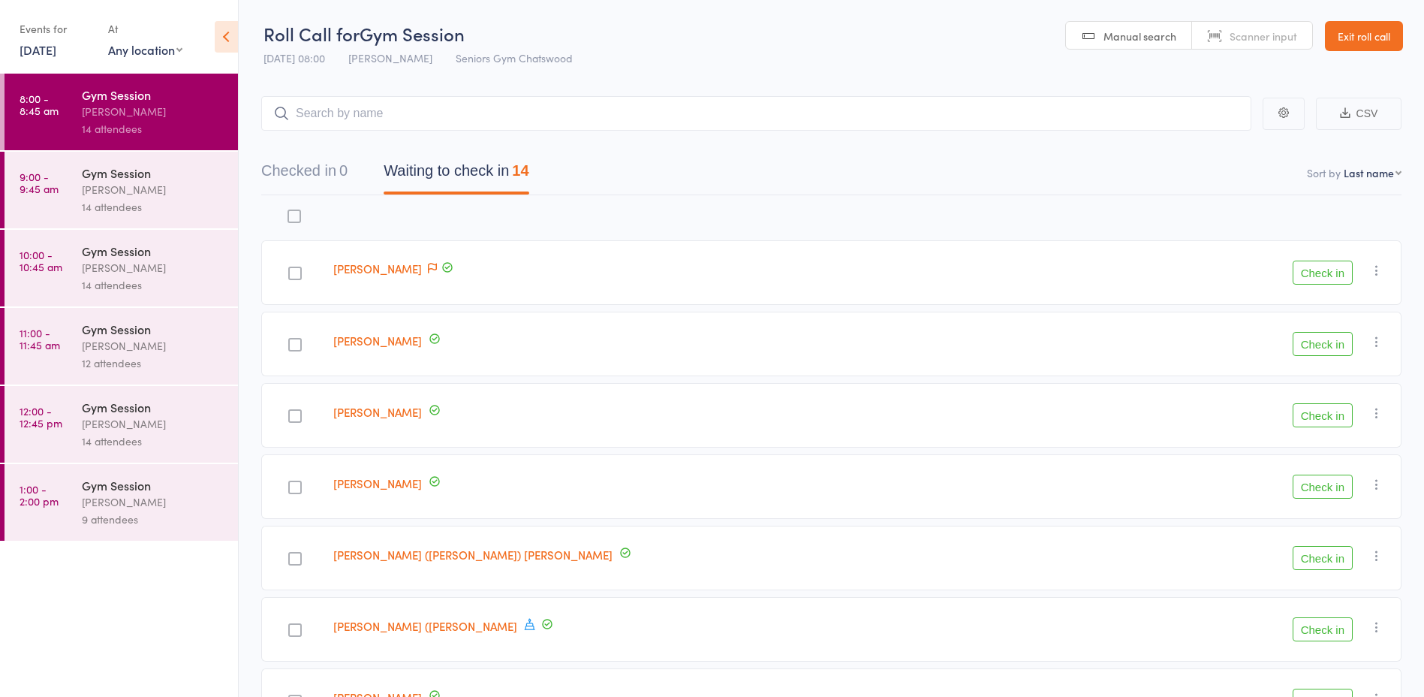
click at [113, 188] on div "[PERSON_NAME]" at bounding box center [153, 189] width 143 height 17
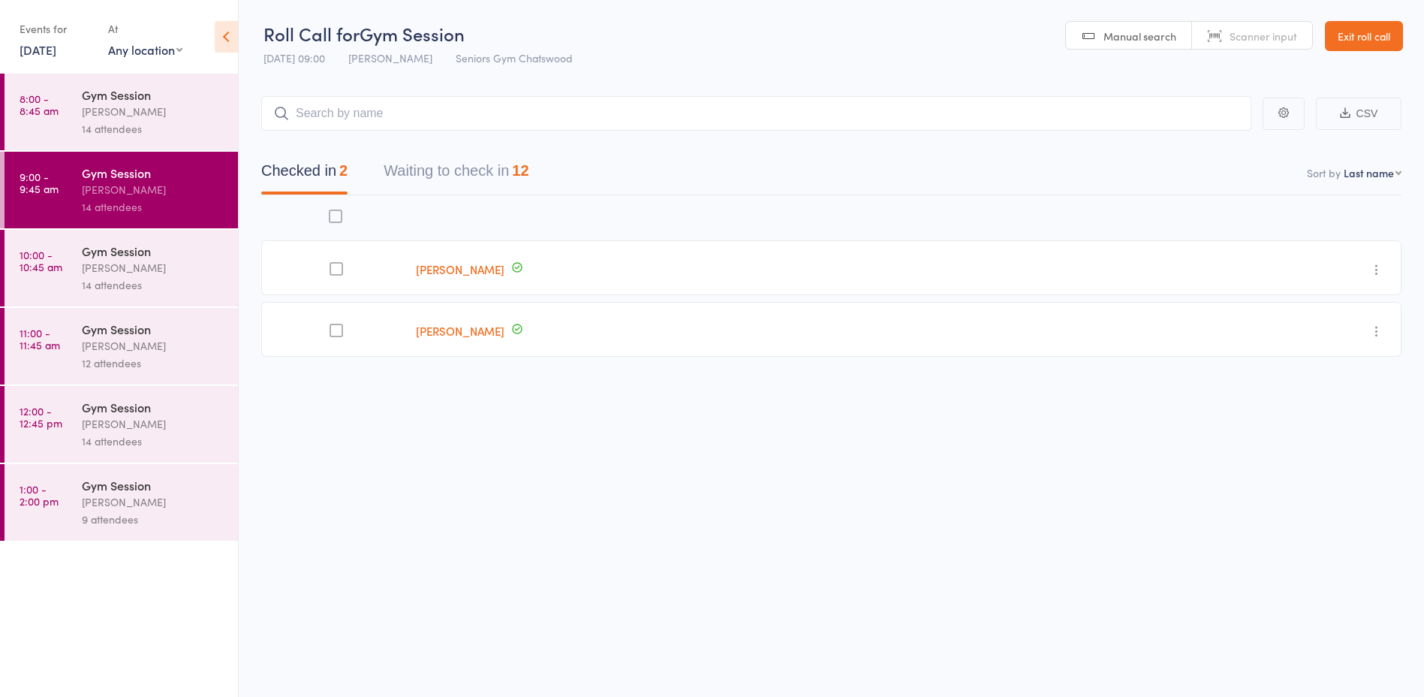
click at [181, 124] on div "14 attendees" at bounding box center [153, 128] width 143 height 17
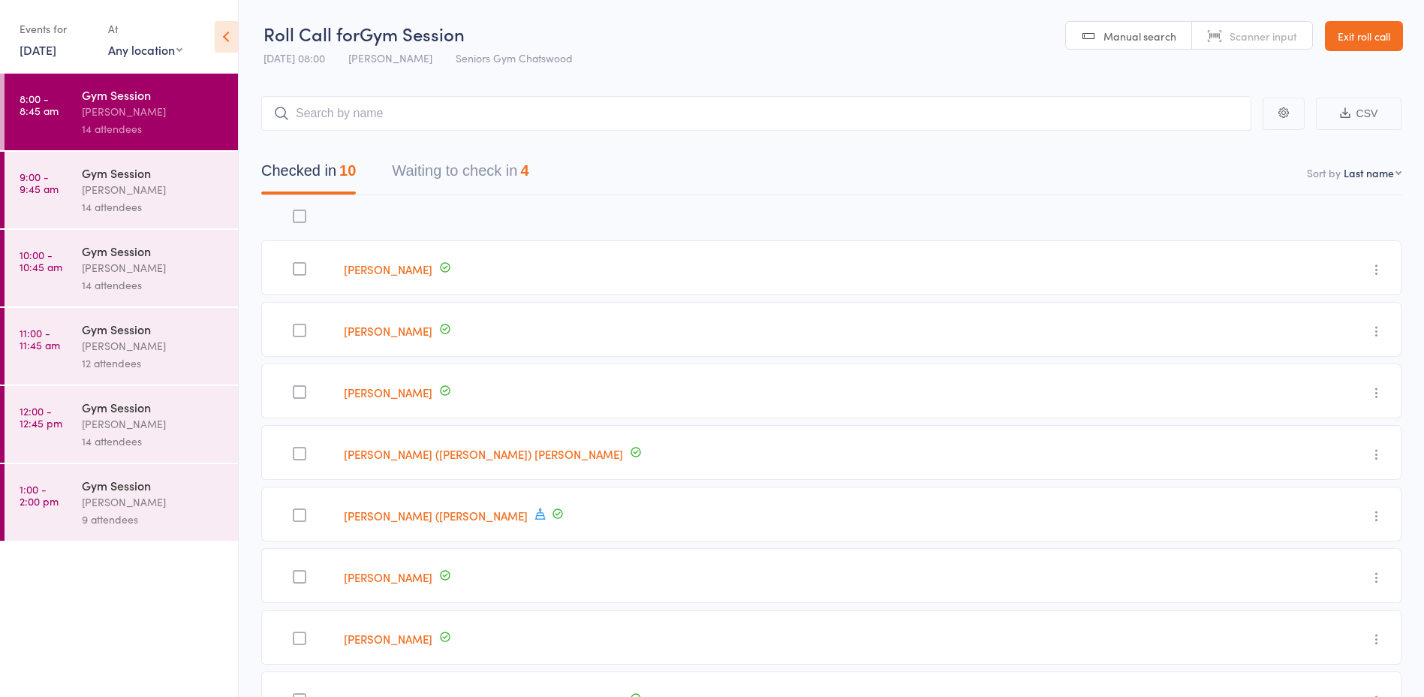
click at [511, 178] on button "Waiting to check in 4" at bounding box center [460, 175] width 137 height 40
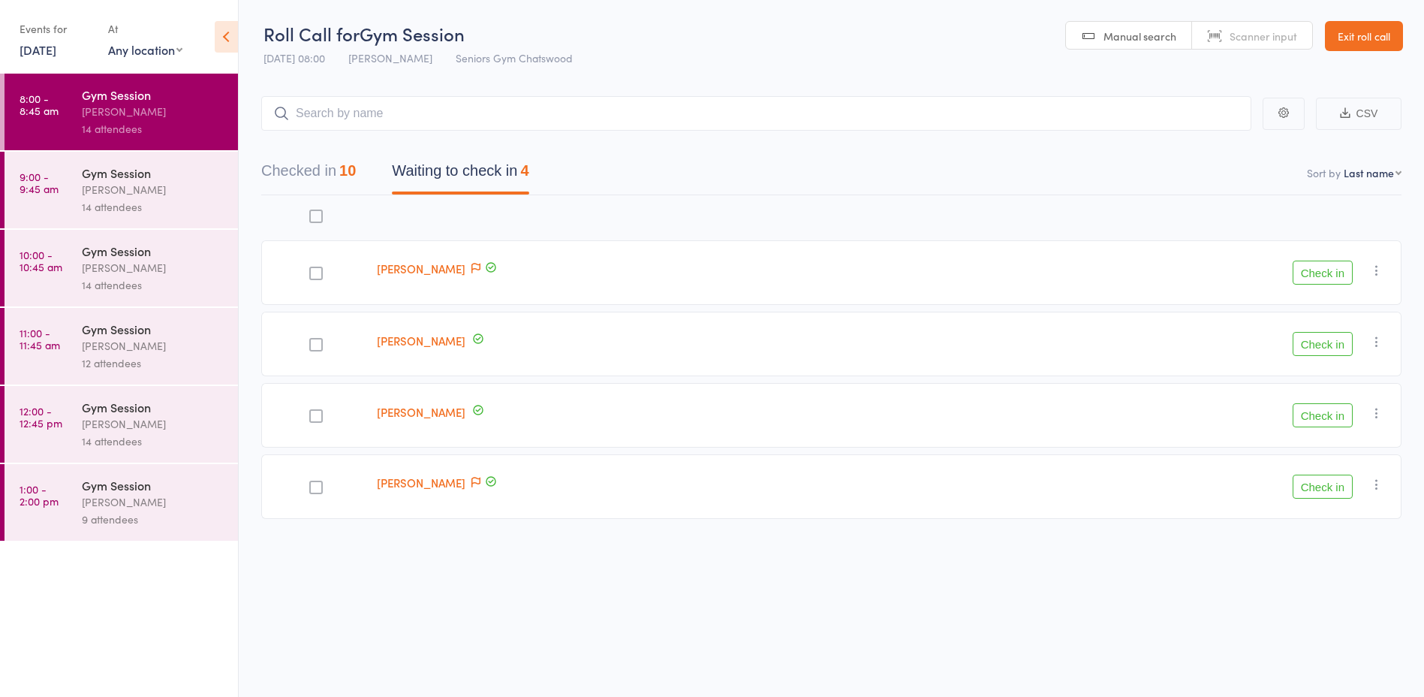
click at [294, 164] on button "Checked in 10" at bounding box center [308, 175] width 95 height 40
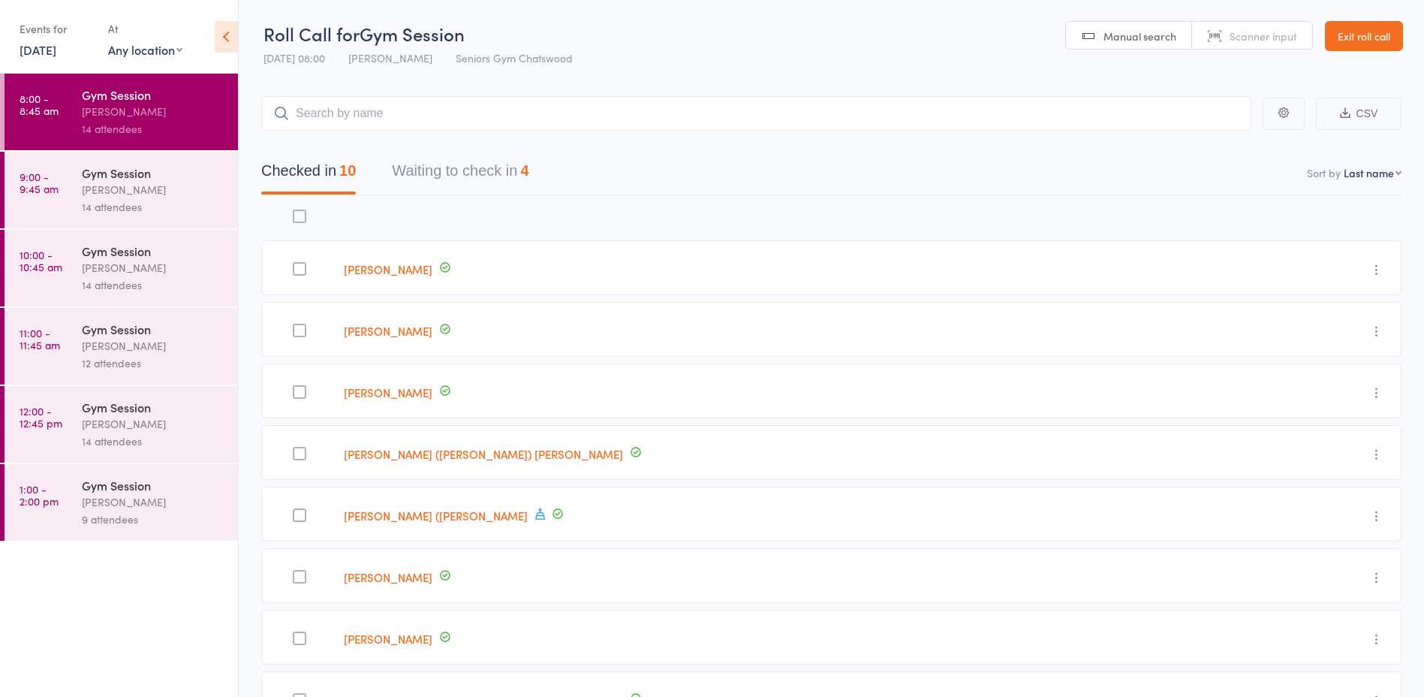
click at [510, 155] on button "Waiting to check in 4" at bounding box center [460, 175] width 137 height 40
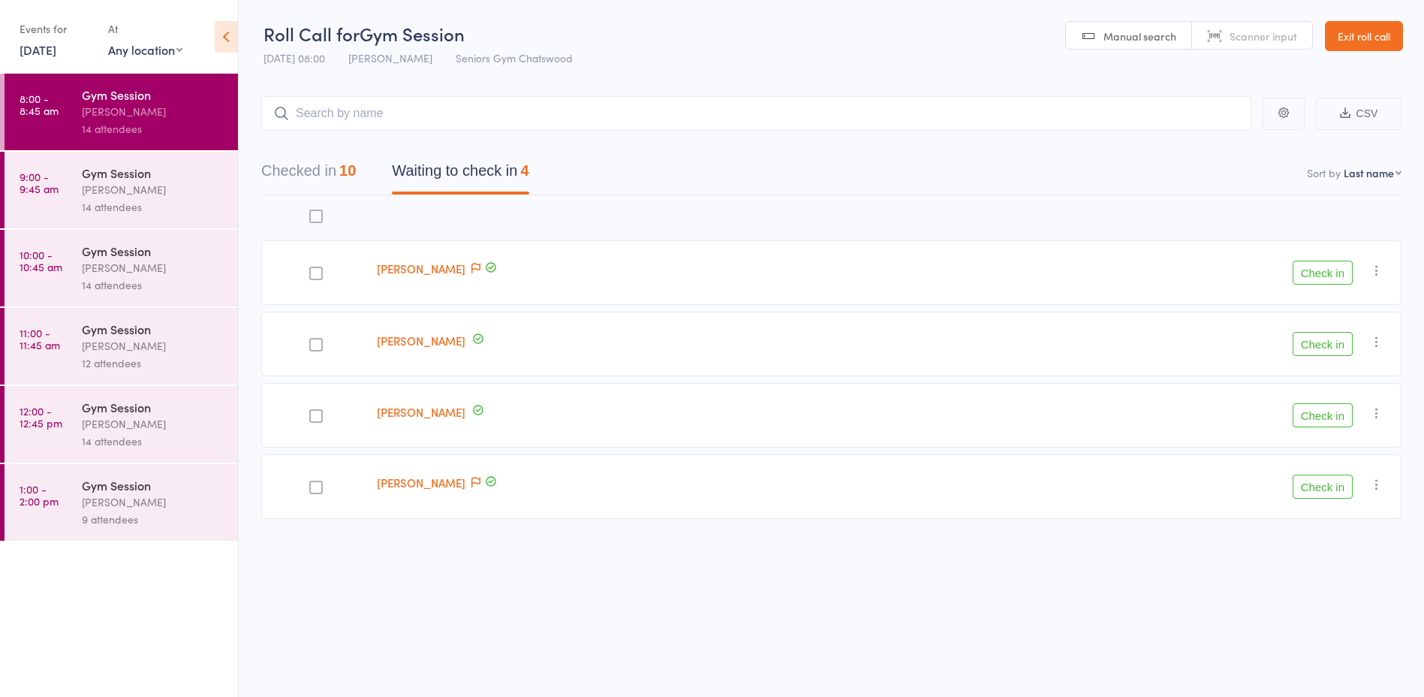
click at [1380, 268] on icon "button" at bounding box center [1376, 270] width 15 height 15
click at [1160, 161] on nav "Checked in 10 Waiting to check in 4" at bounding box center [831, 175] width 1176 height 40
click at [133, 185] on div "[PERSON_NAME]" at bounding box center [153, 189] width 143 height 17
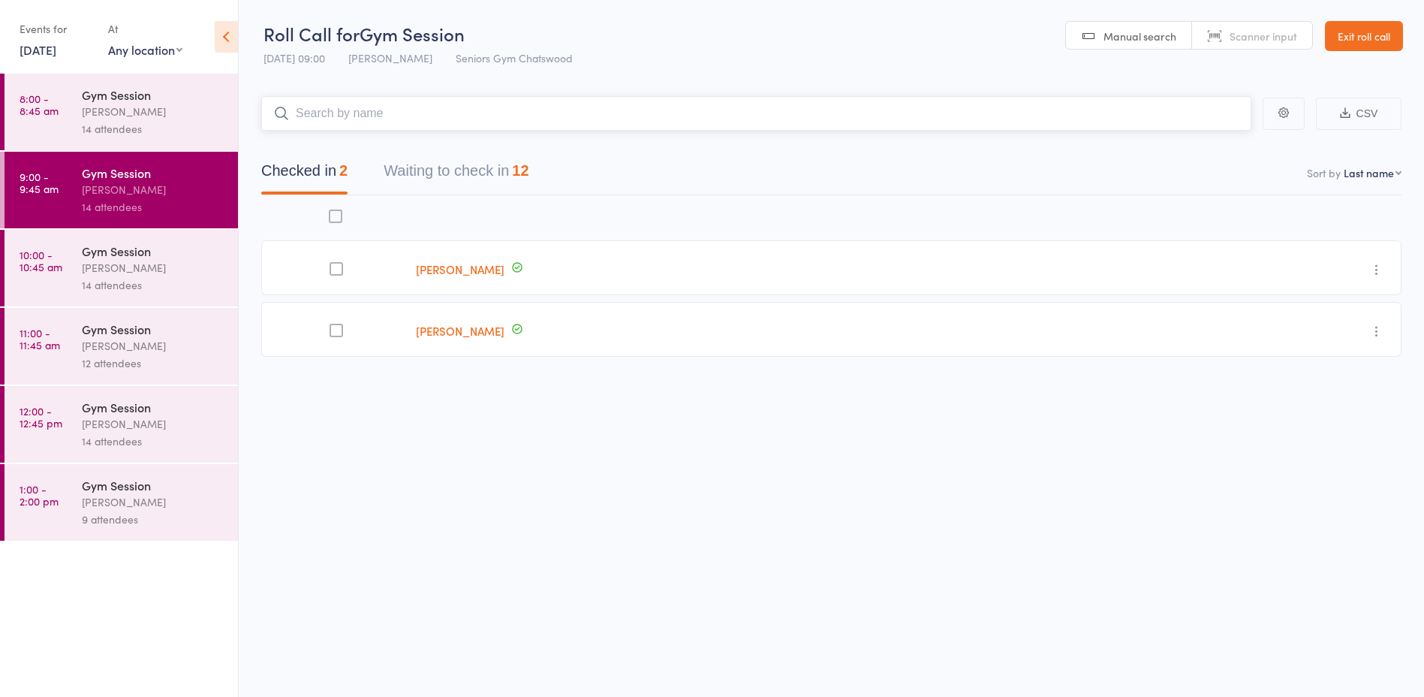
click at [411, 177] on button "Waiting to check in 12" at bounding box center [456, 175] width 145 height 40
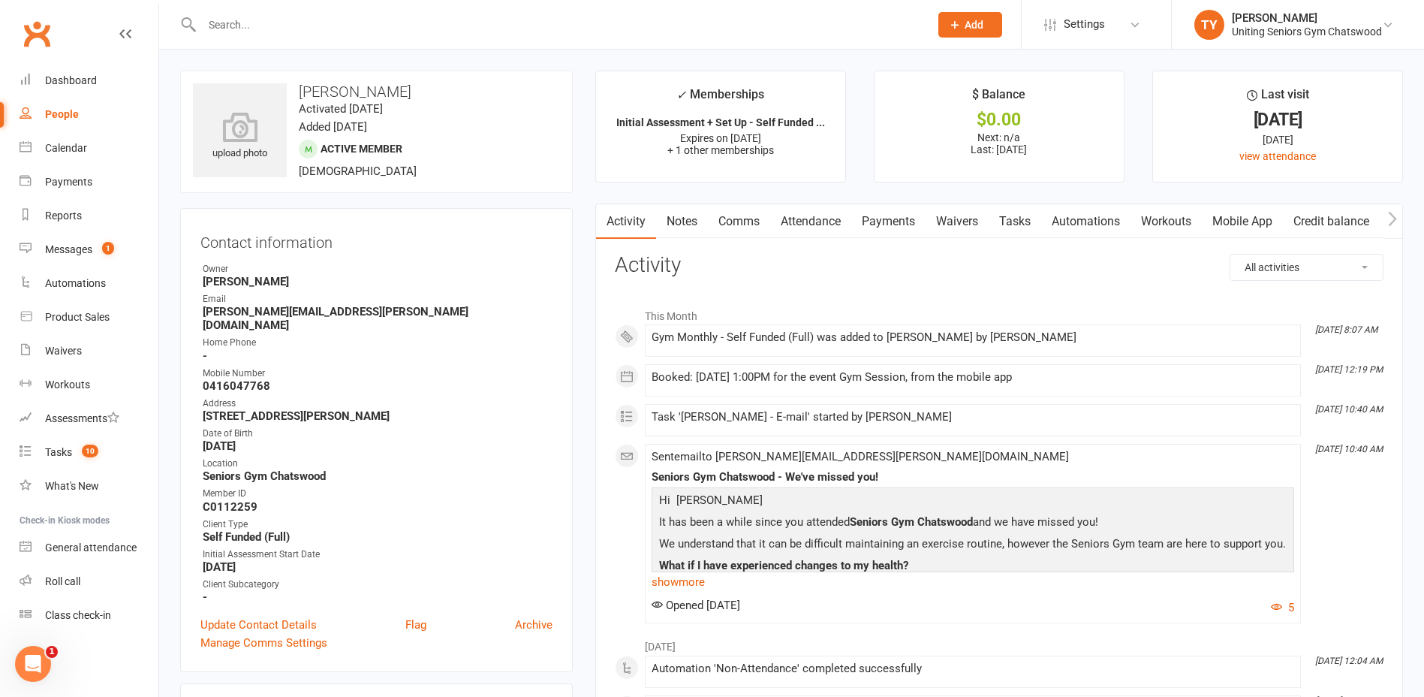
click at [352, 17] on input "text" at bounding box center [557, 24] width 721 height 21
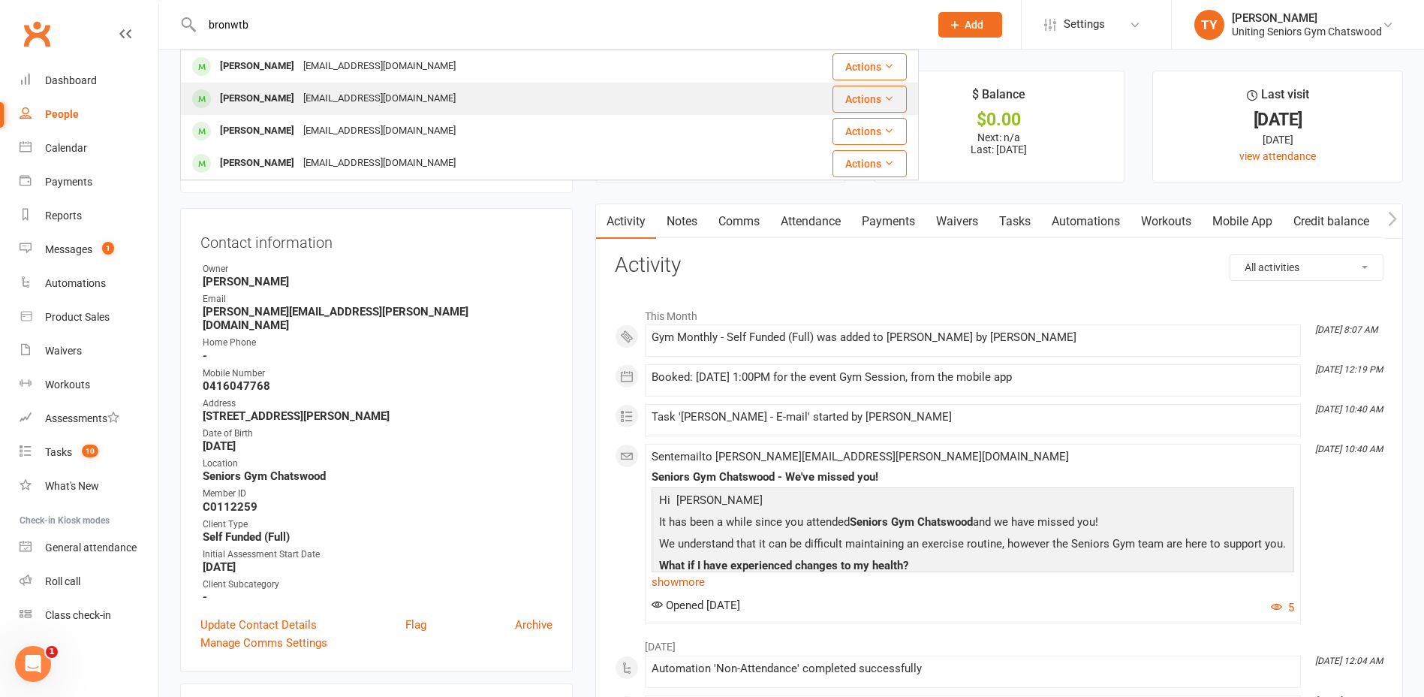
type input "bronwtb"
click at [354, 101] on div "chooks@iinet.net.au" at bounding box center [379, 99] width 161 height 22
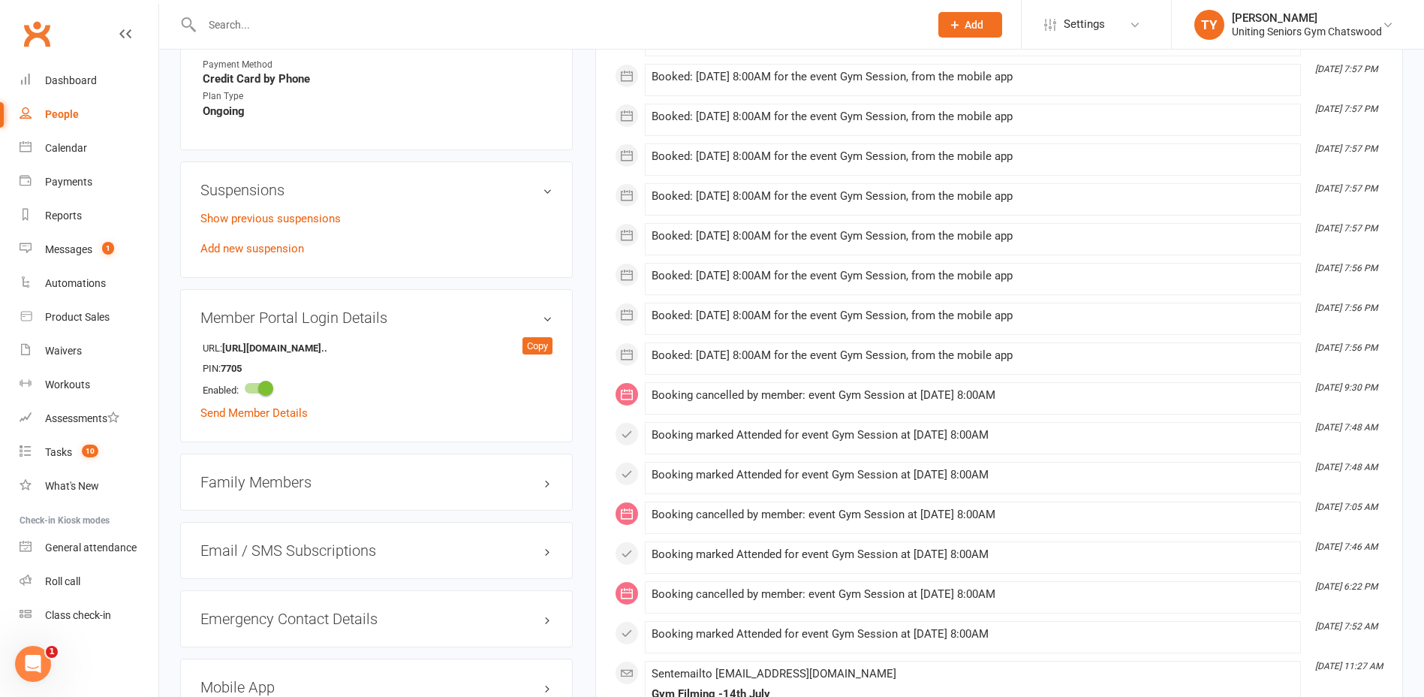
scroll to position [976, 0]
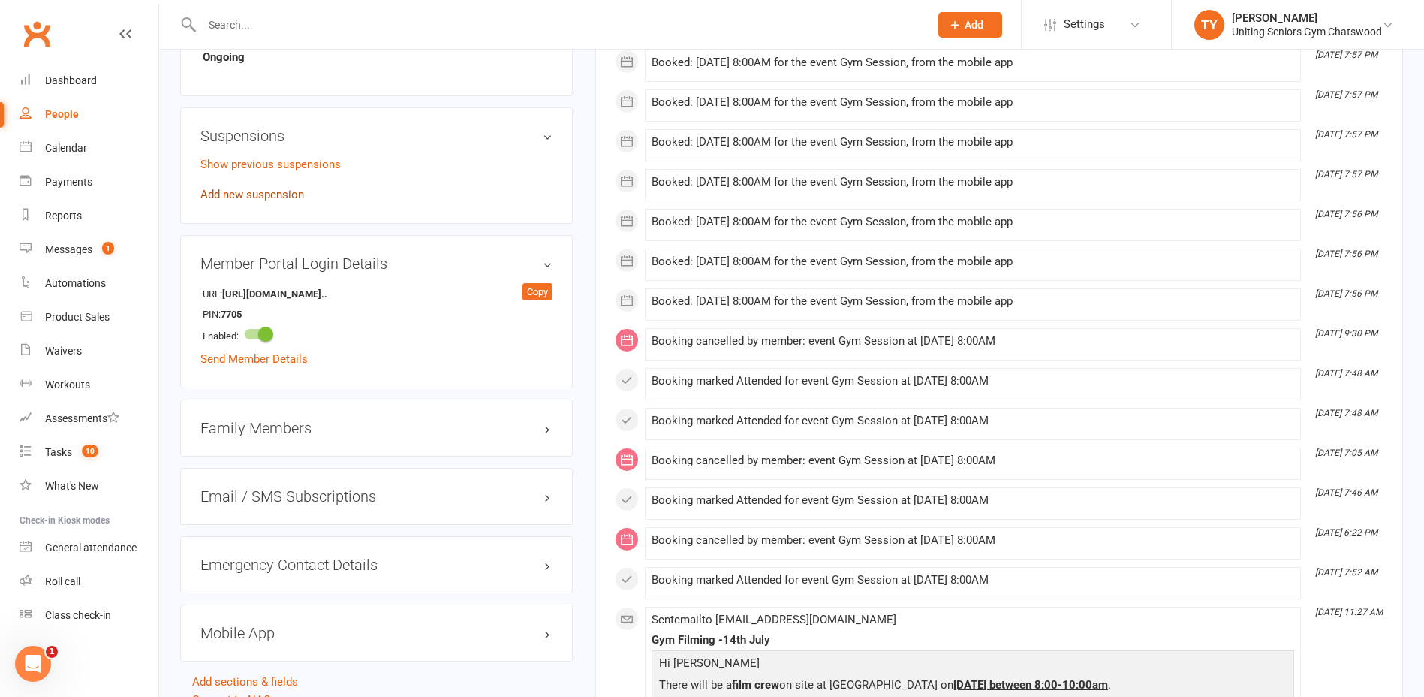
click at [284, 197] on link "Add new suspension" at bounding box center [252, 195] width 104 height 14
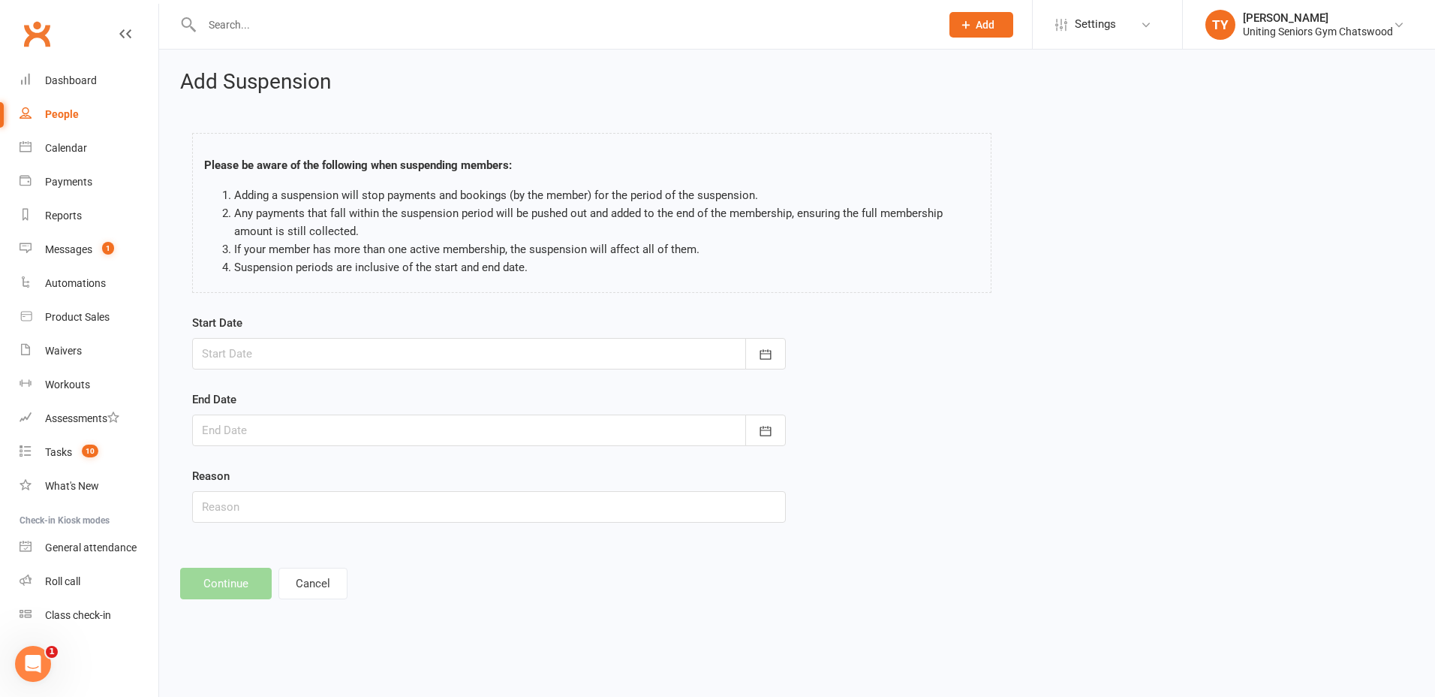
click at [393, 366] on div at bounding box center [489, 354] width 594 height 32
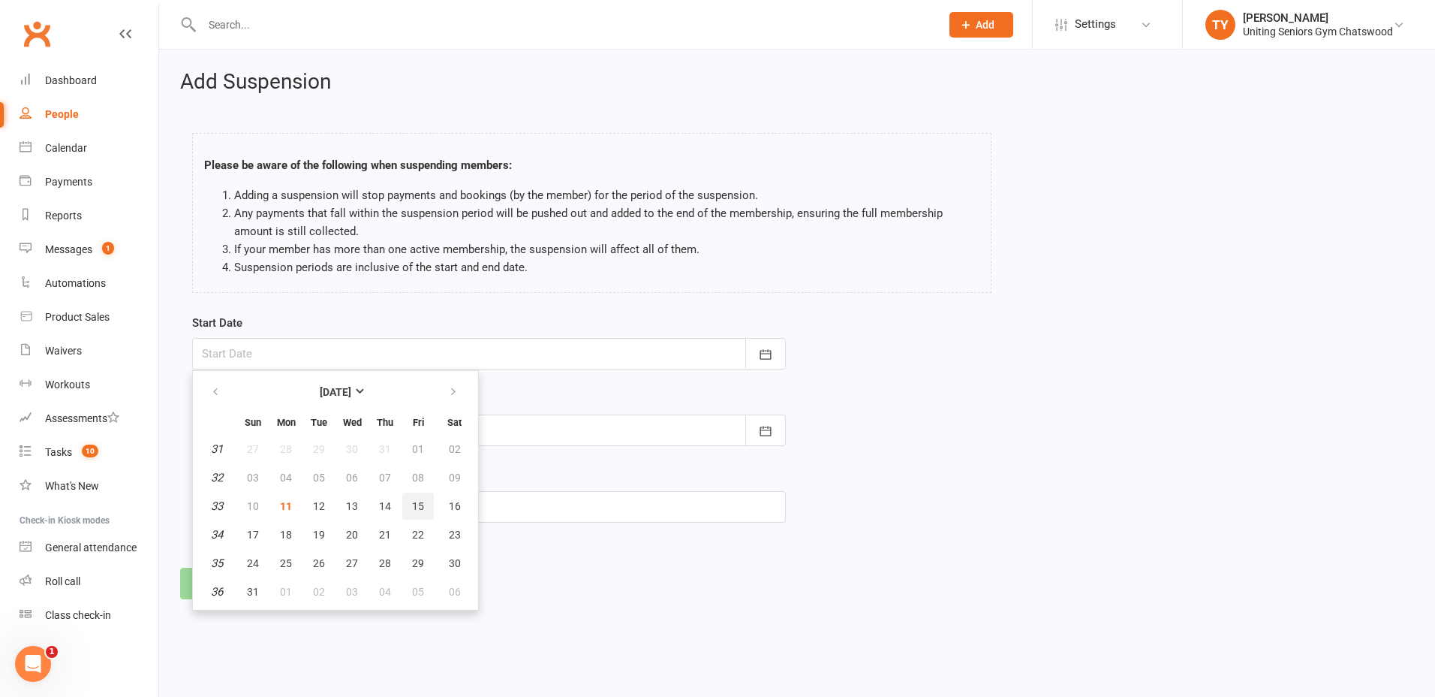
click at [422, 507] on span "15" at bounding box center [418, 506] width 12 height 12
type input "15 Aug 2025"
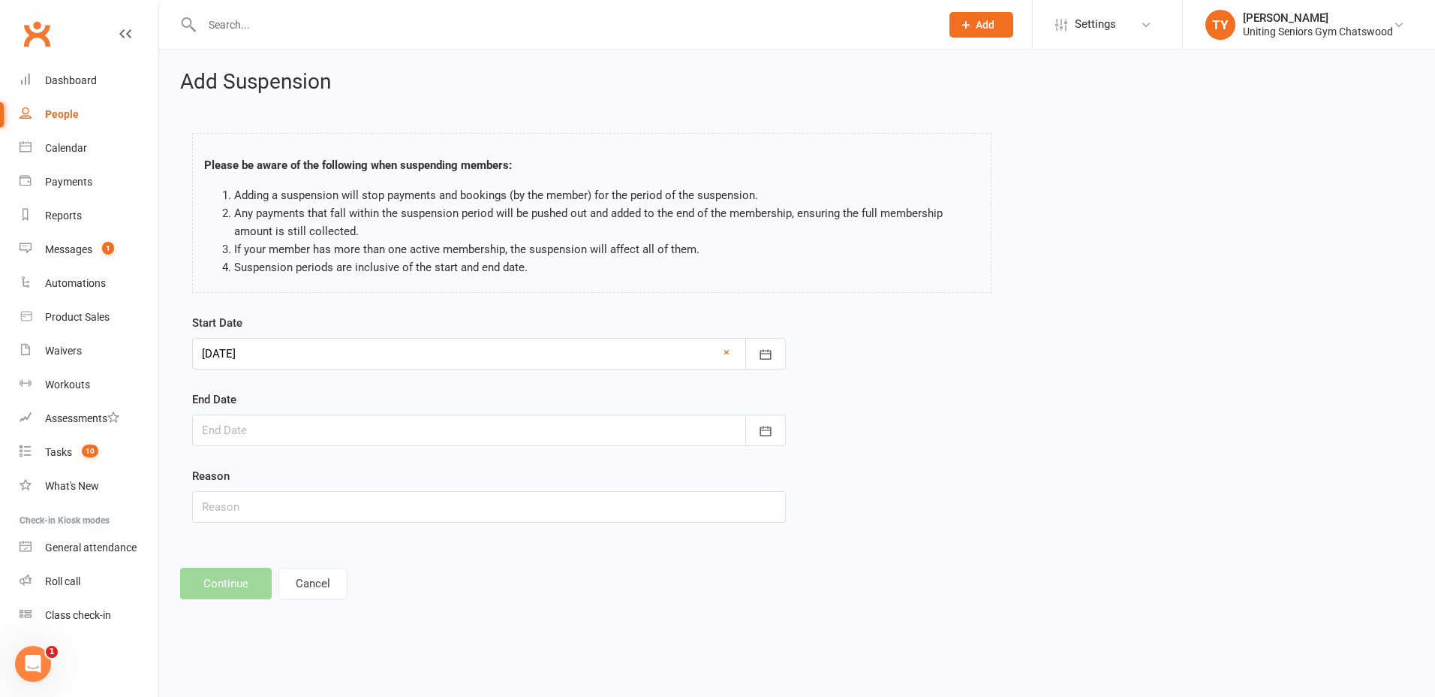
click at [381, 418] on div at bounding box center [489, 430] width 594 height 32
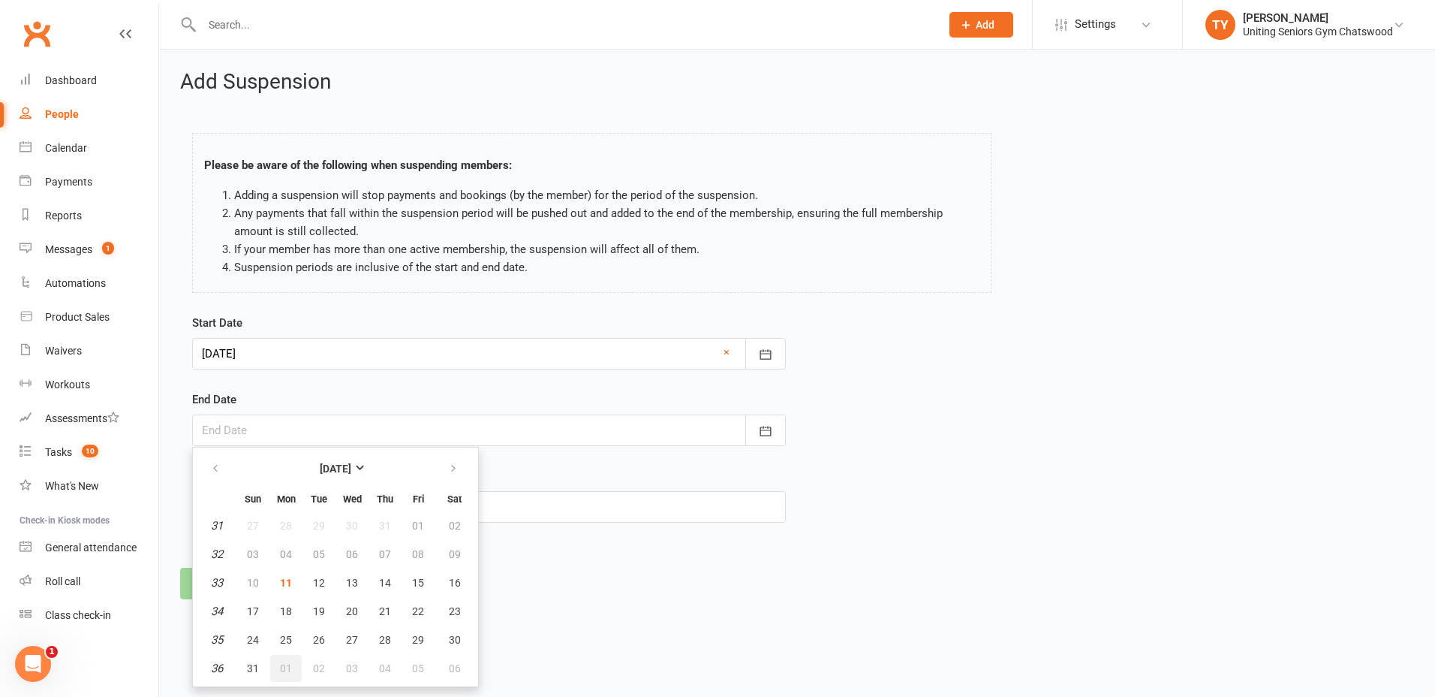
click at [282, 672] on span "01" at bounding box center [286, 668] width 12 height 12
type input "01 Sep 2025"
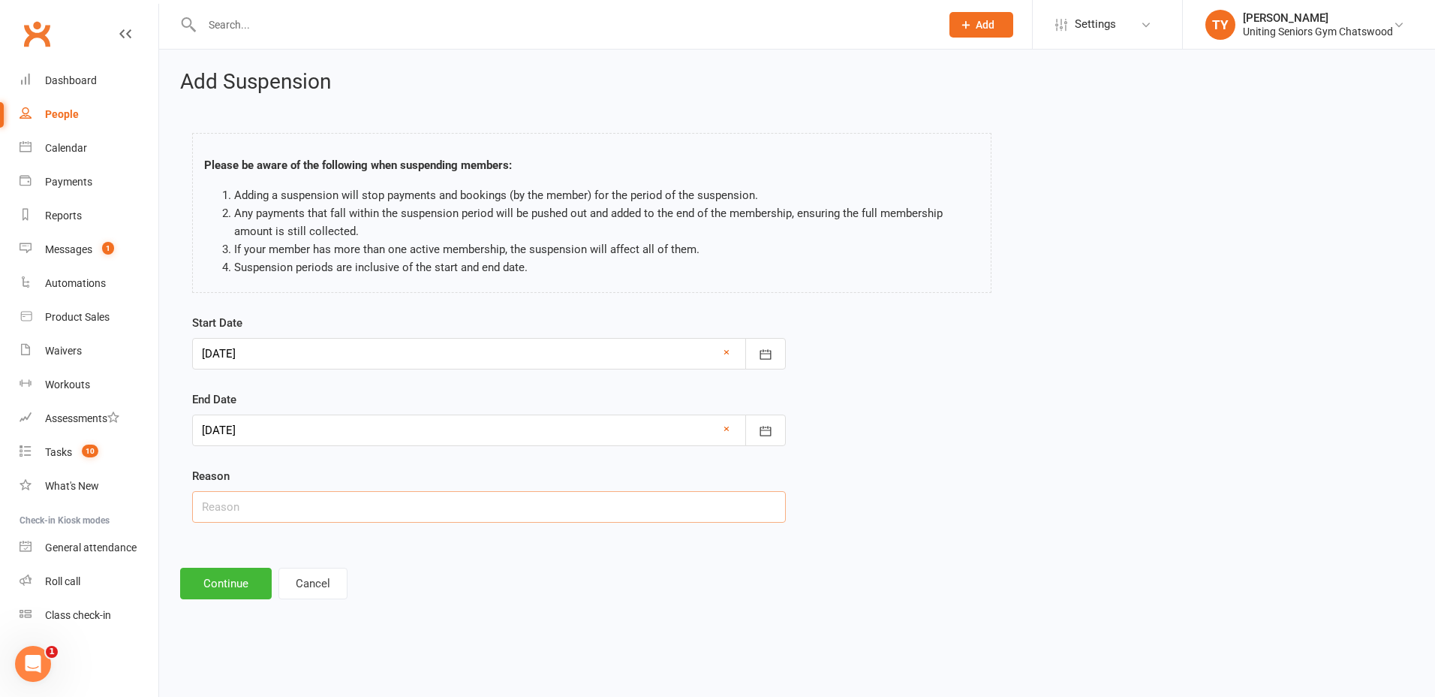
click at [351, 515] on input "text" at bounding box center [489, 507] width 594 height 32
type input "medical"
click at [243, 578] on button "Continue" at bounding box center [226, 584] width 92 height 32
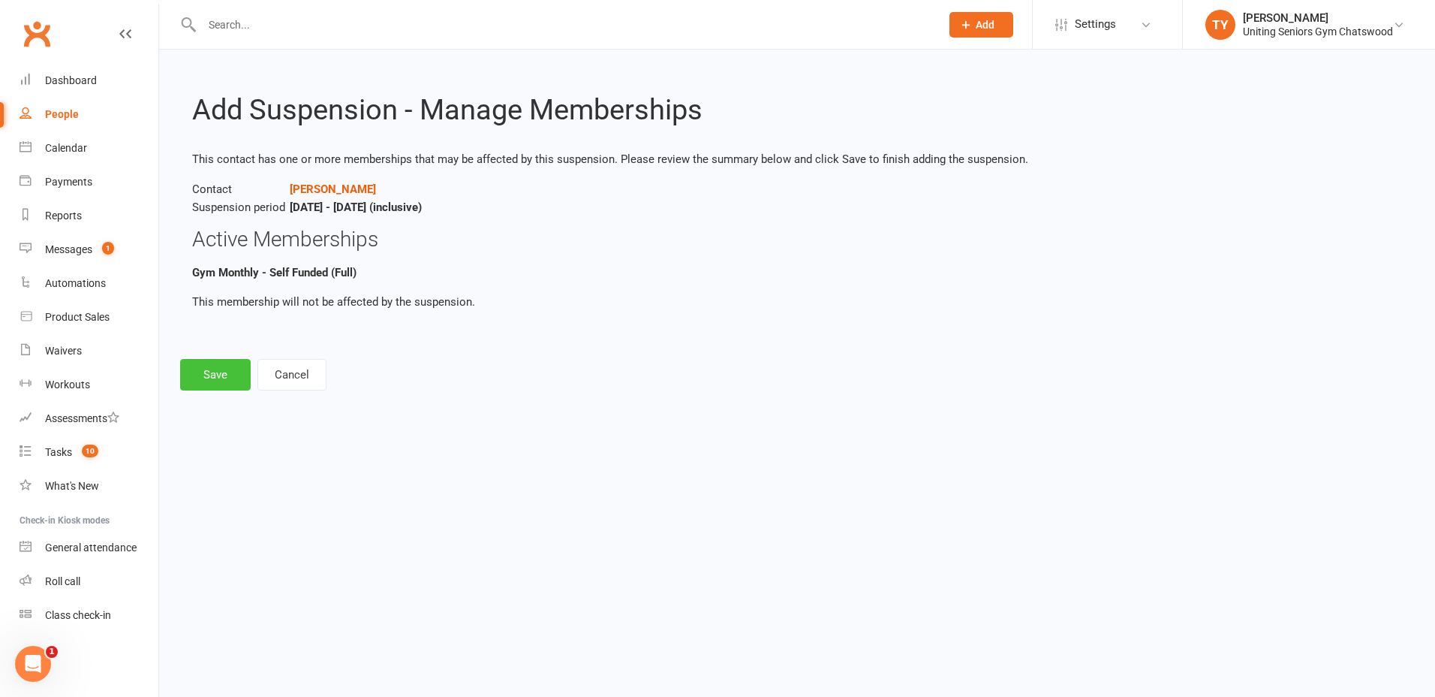
click at [221, 383] on button "Save" at bounding box center [215, 375] width 71 height 32
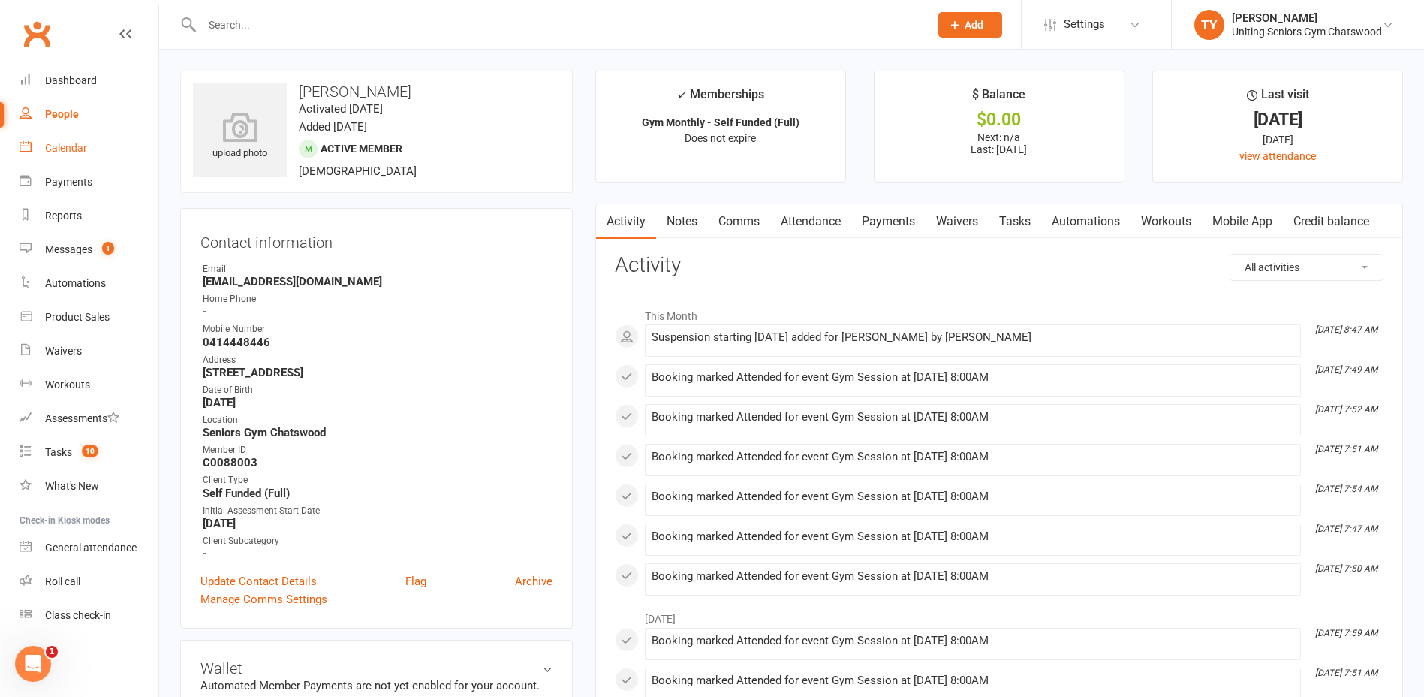
click at [71, 148] on div "Calendar" at bounding box center [66, 148] width 42 height 12
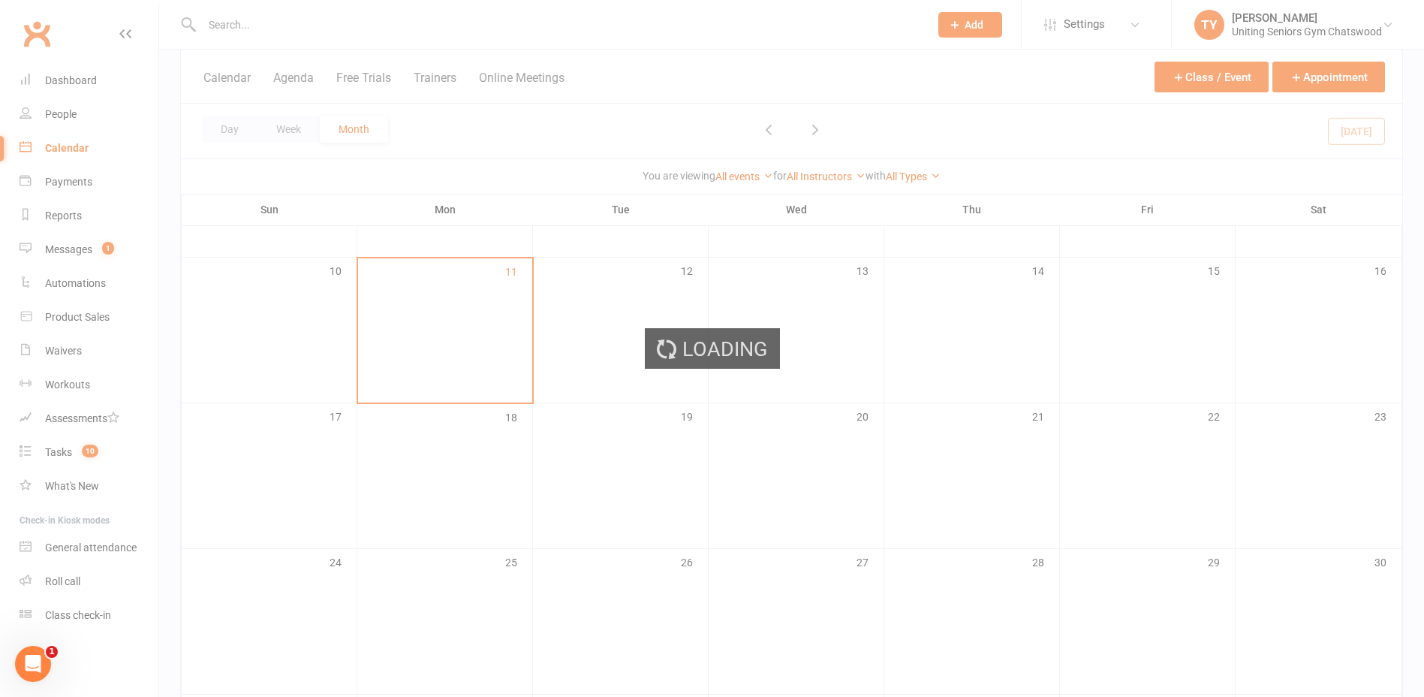
scroll to position [375, 0]
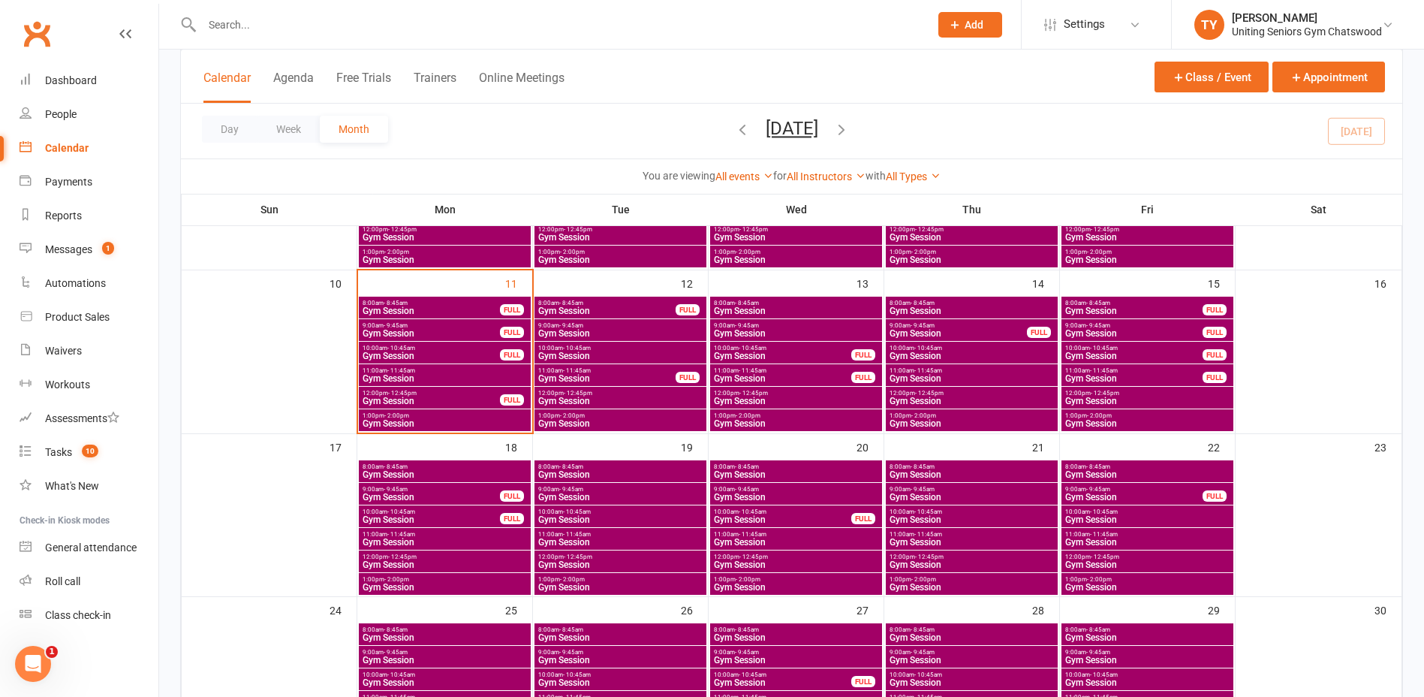
click at [462, 465] on span "8:00am - 8:45am" at bounding box center [445, 466] width 166 height 7
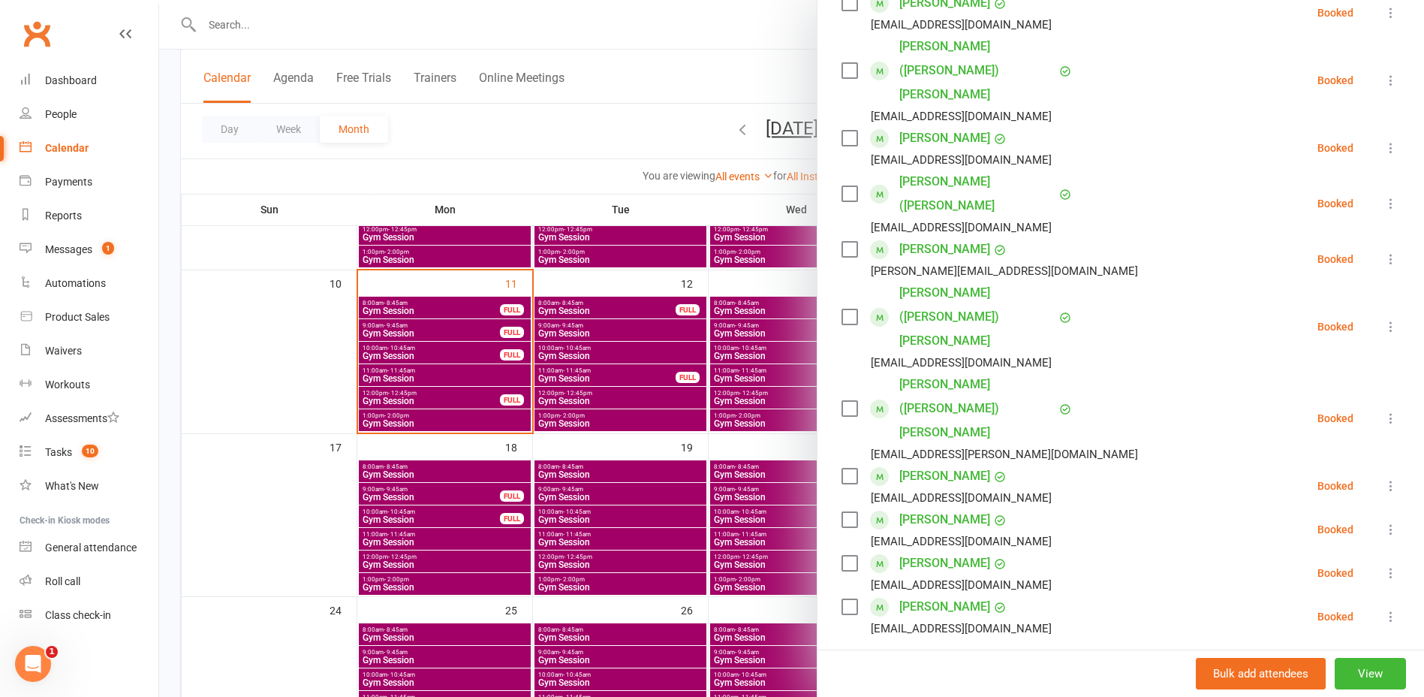
click at [974, 664] on input "search" at bounding box center [1121, 680] width 559 height 32
type input "John"
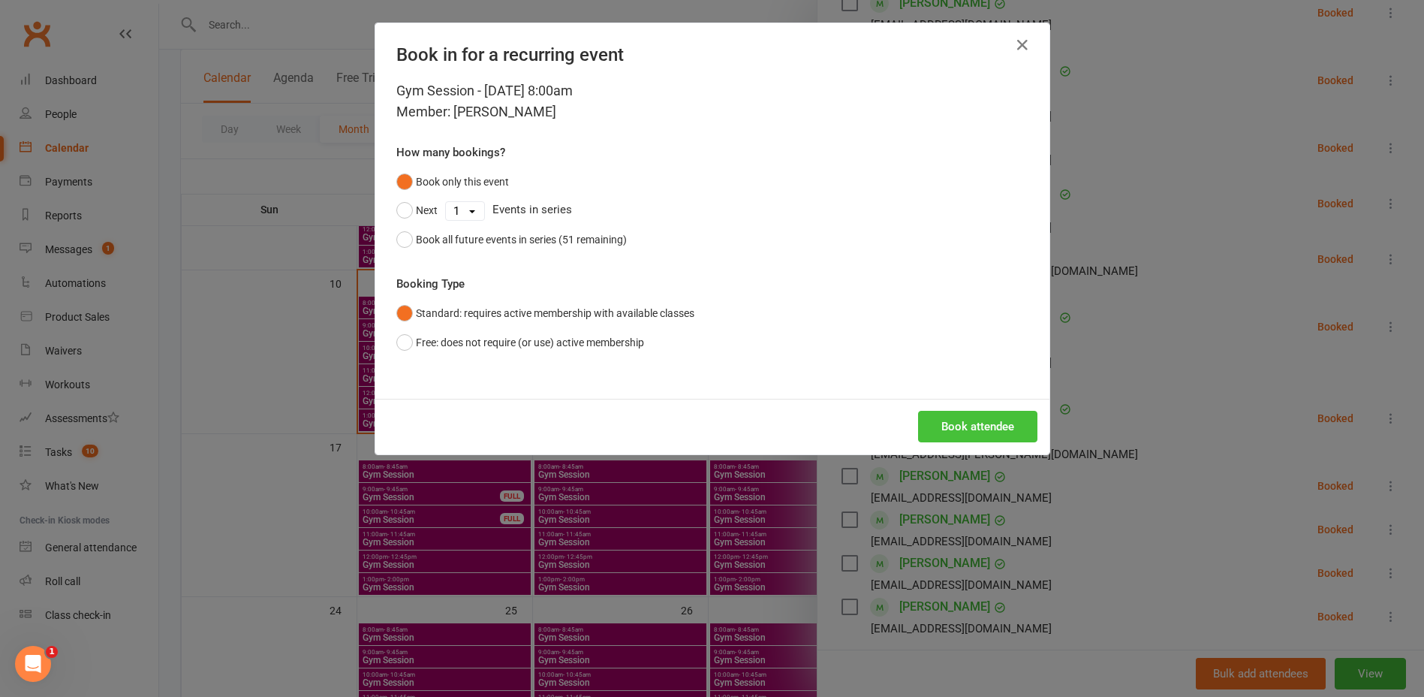
click at [977, 439] on button "Book attendee" at bounding box center [977, 427] width 119 height 32
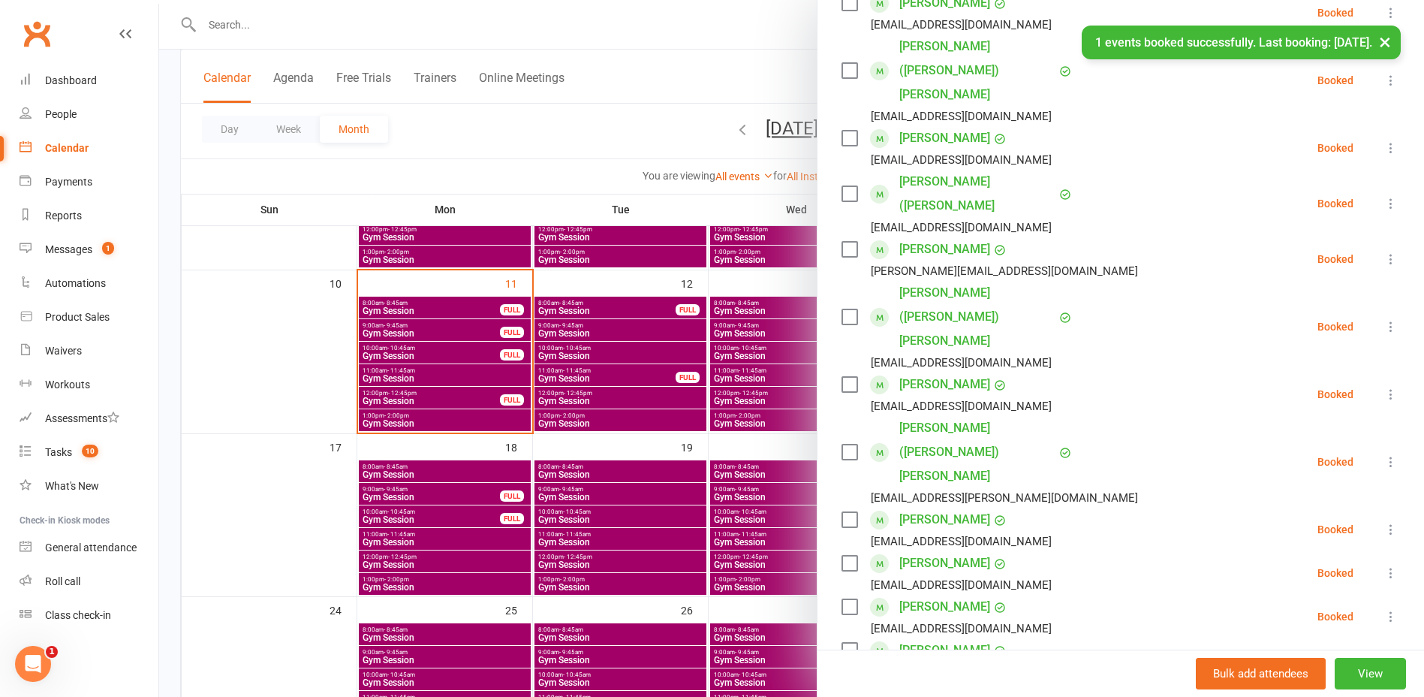
scroll to position [601, 0]
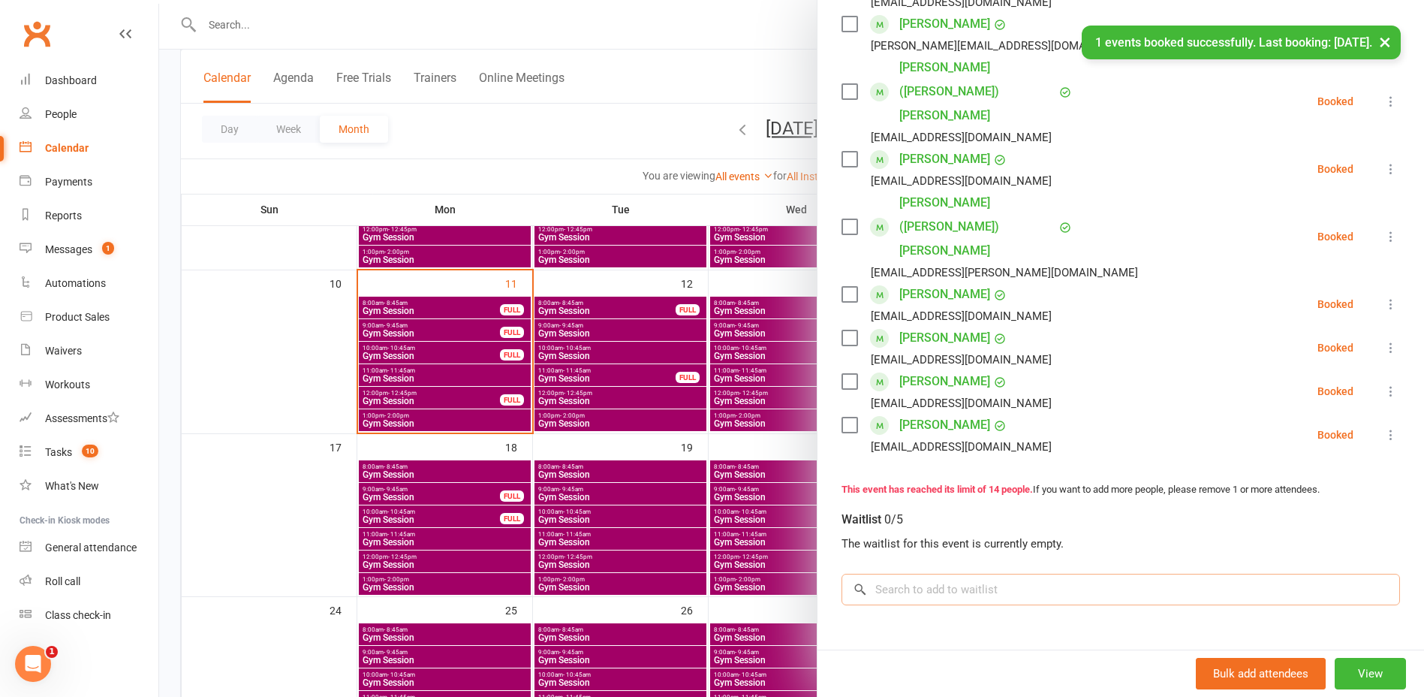
click at [950, 574] on input "search" at bounding box center [1121, 590] width 559 height 32
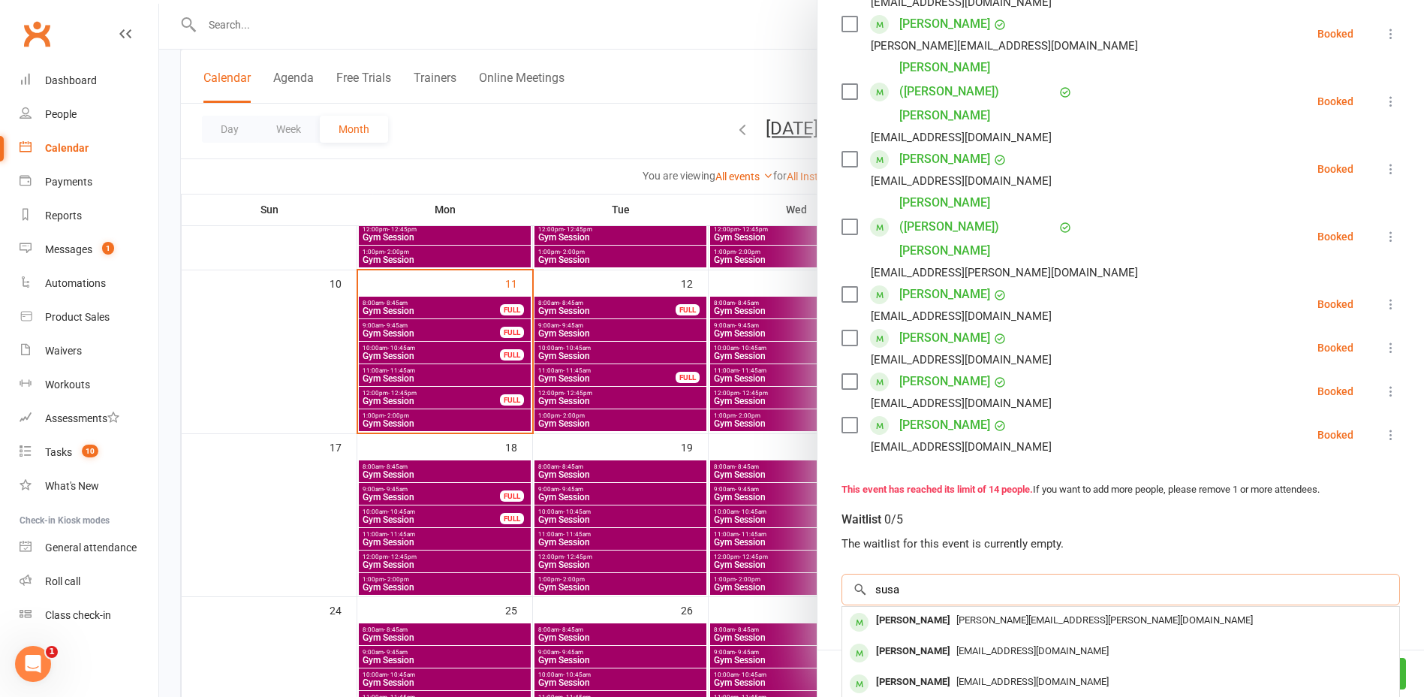
type input "susa"
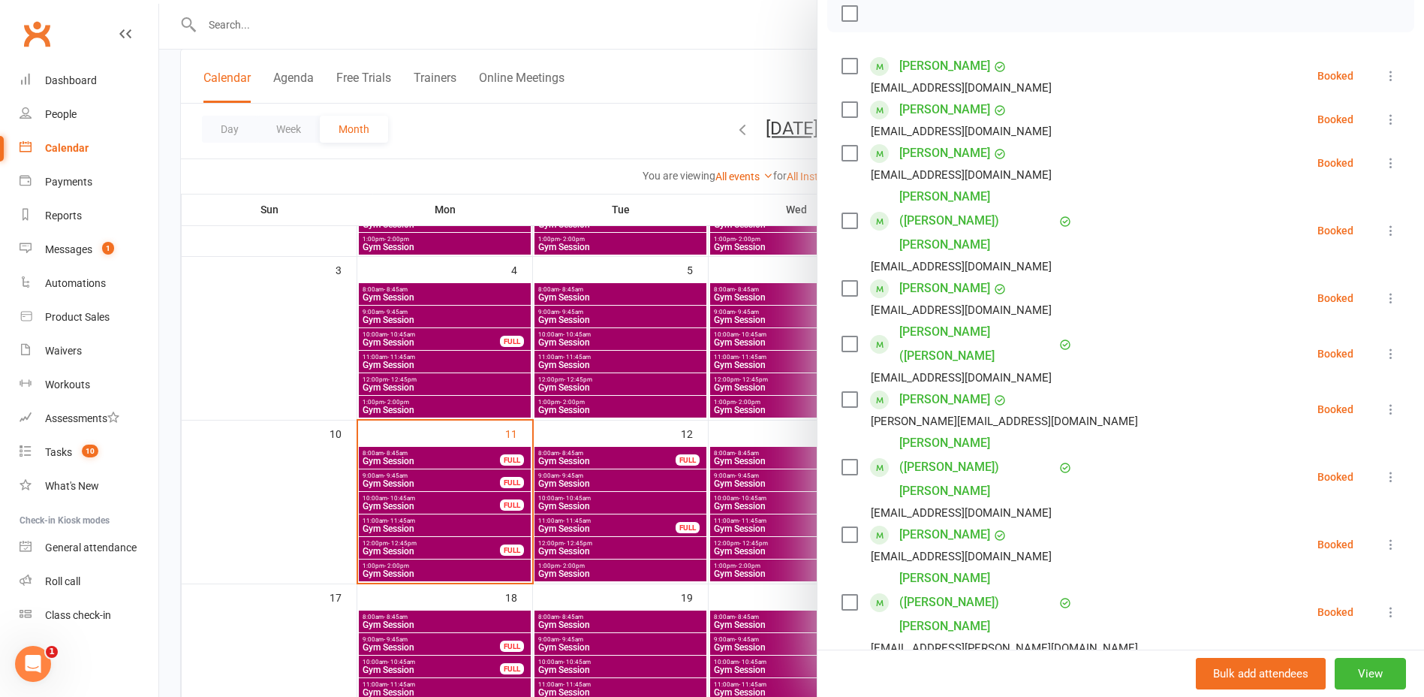
scroll to position [375, 0]
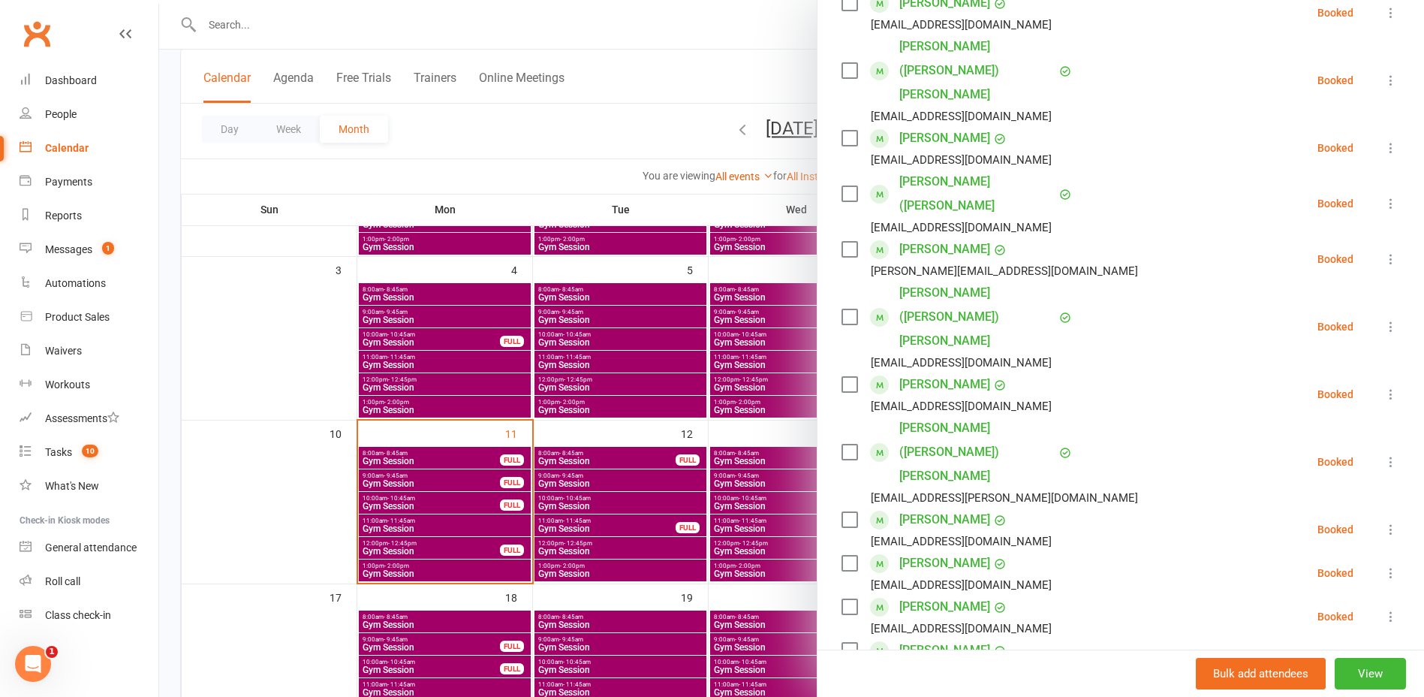
click at [581, 130] on div at bounding box center [791, 348] width 1265 height 697
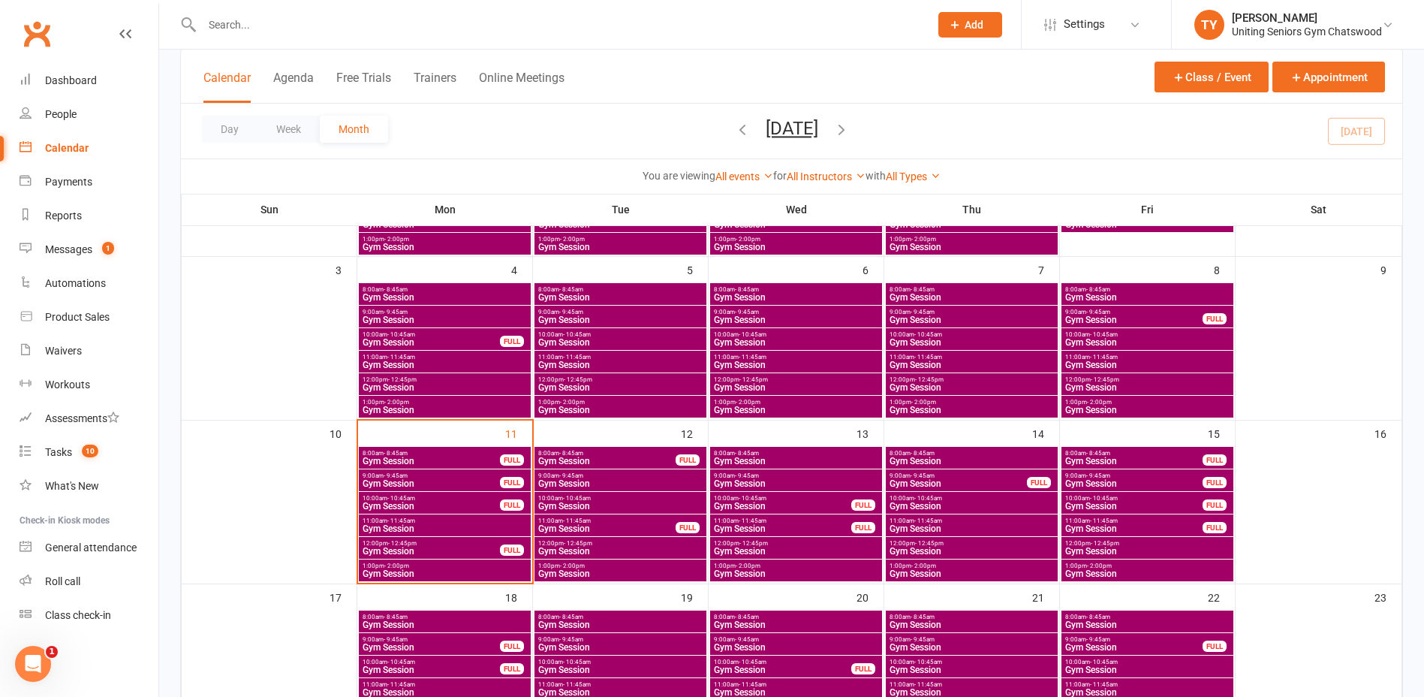
click at [405, 24] on input "text" at bounding box center [557, 24] width 721 height 21
type input "s"
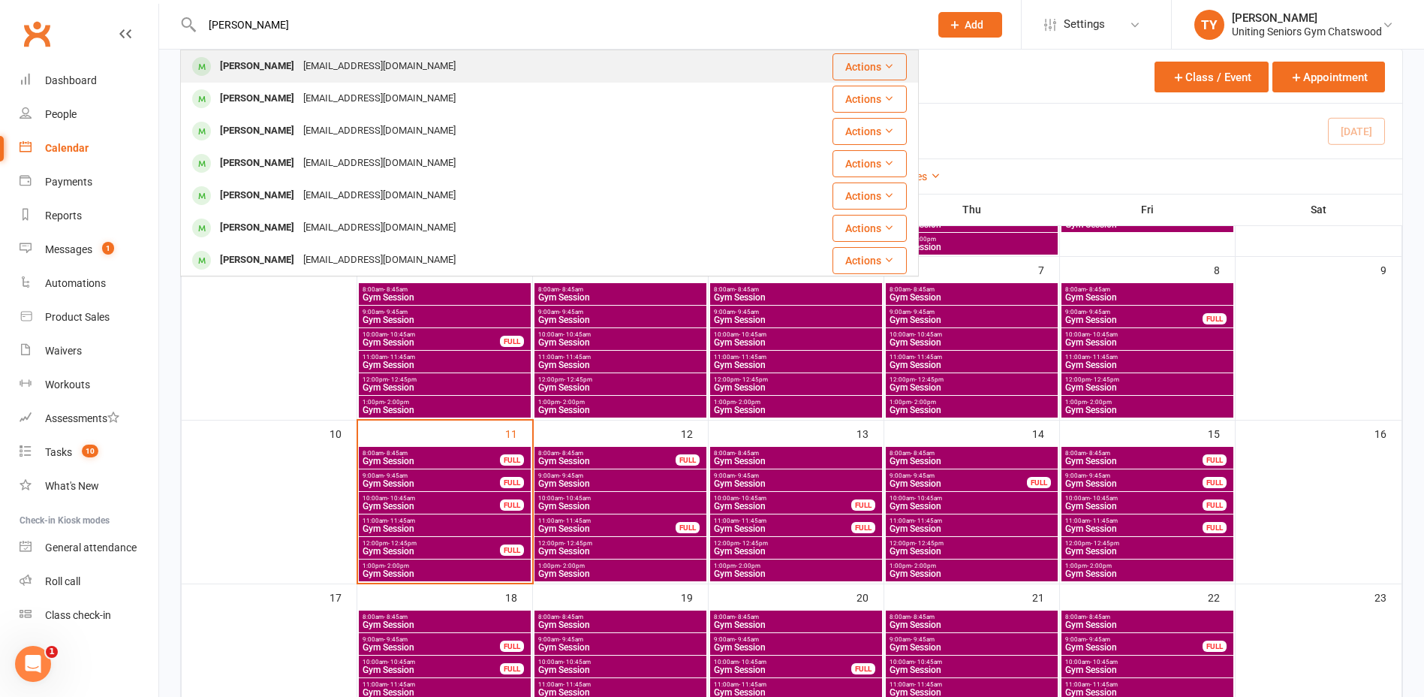
type input "john kalm"
click at [271, 65] on div "[PERSON_NAME]" at bounding box center [256, 67] width 83 height 22
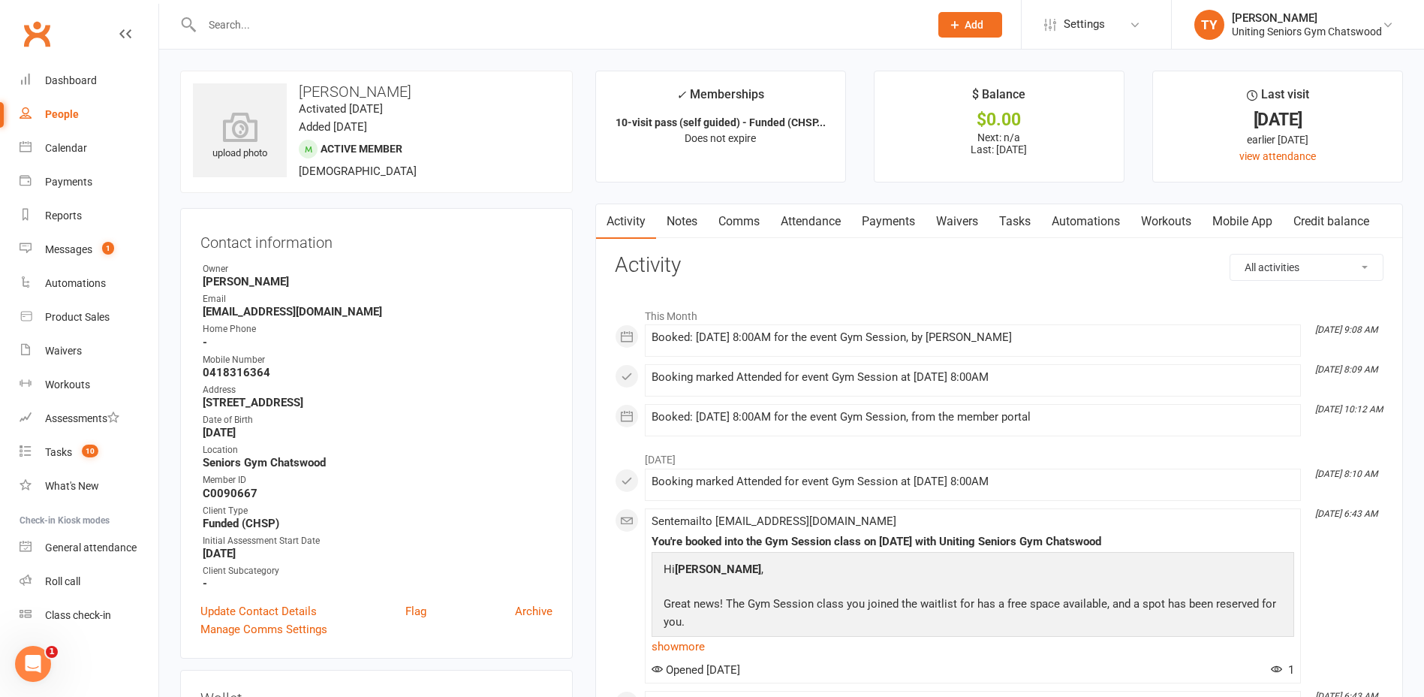
click at [1232, 231] on link "Mobile App" at bounding box center [1242, 221] width 81 height 35
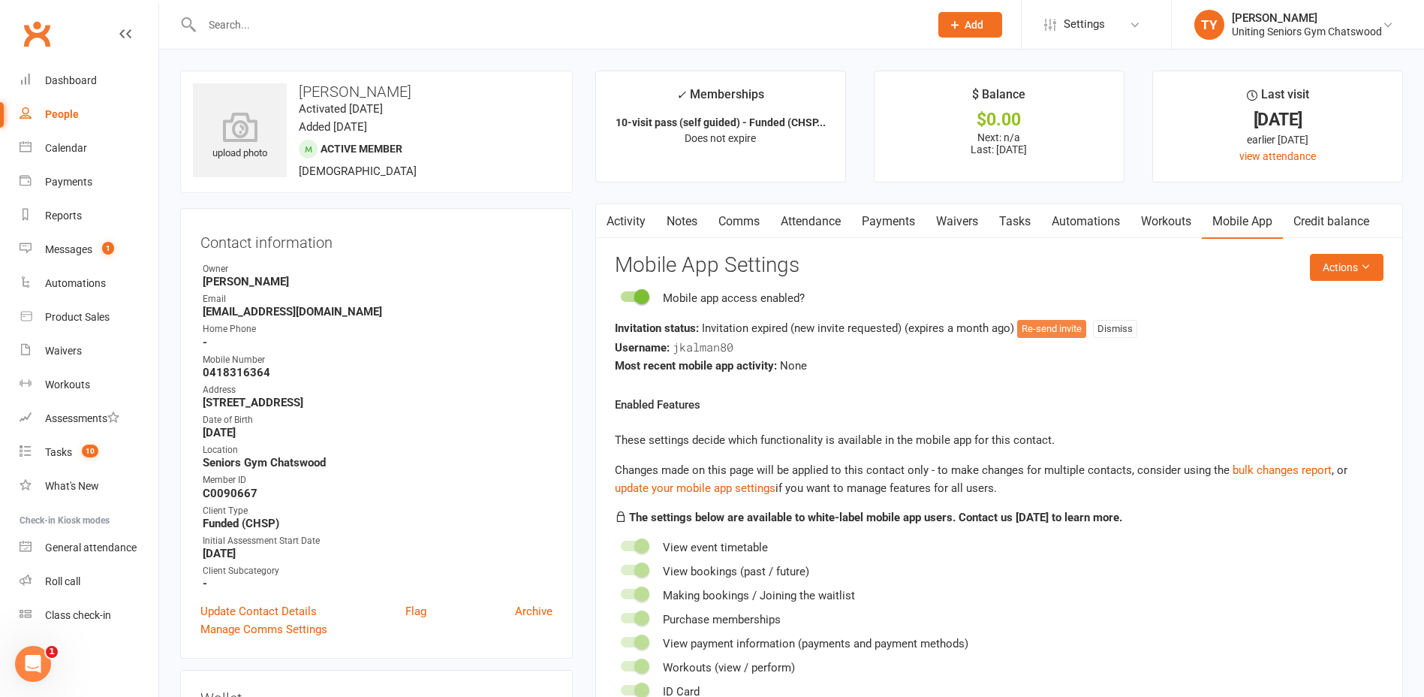
click at [1065, 324] on button "Re-send invite" at bounding box center [1051, 329] width 69 height 18
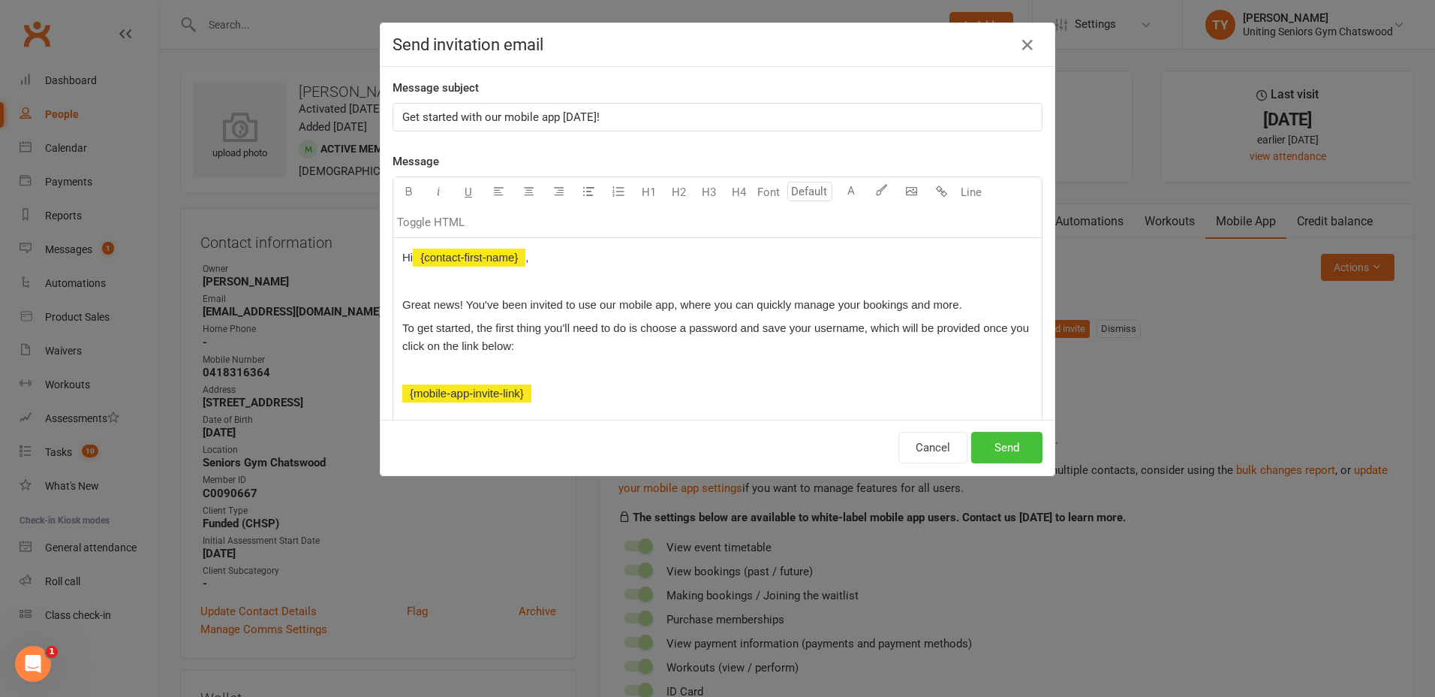
click at [974, 447] on button "Send" at bounding box center [1006, 448] width 71 height 32
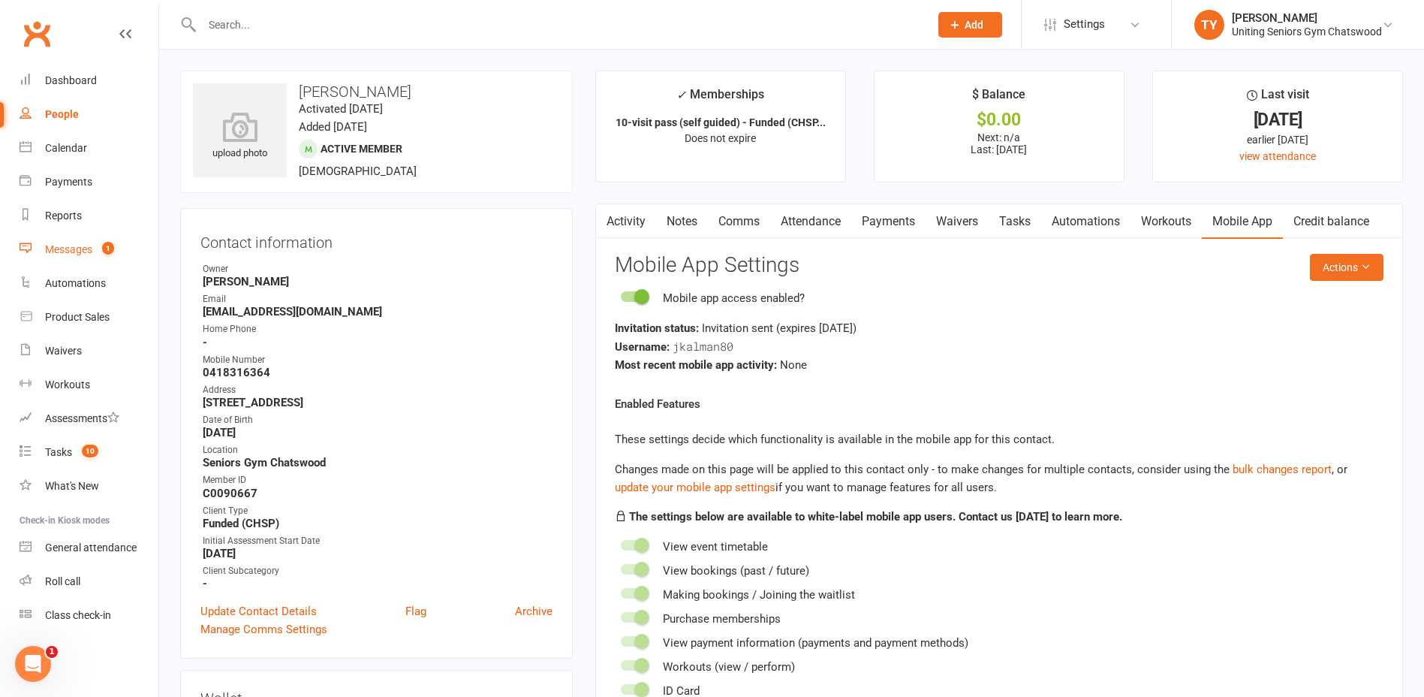
click at [84, 248] on div "Messages" at bounding box center [68, 249] width 47 height 12
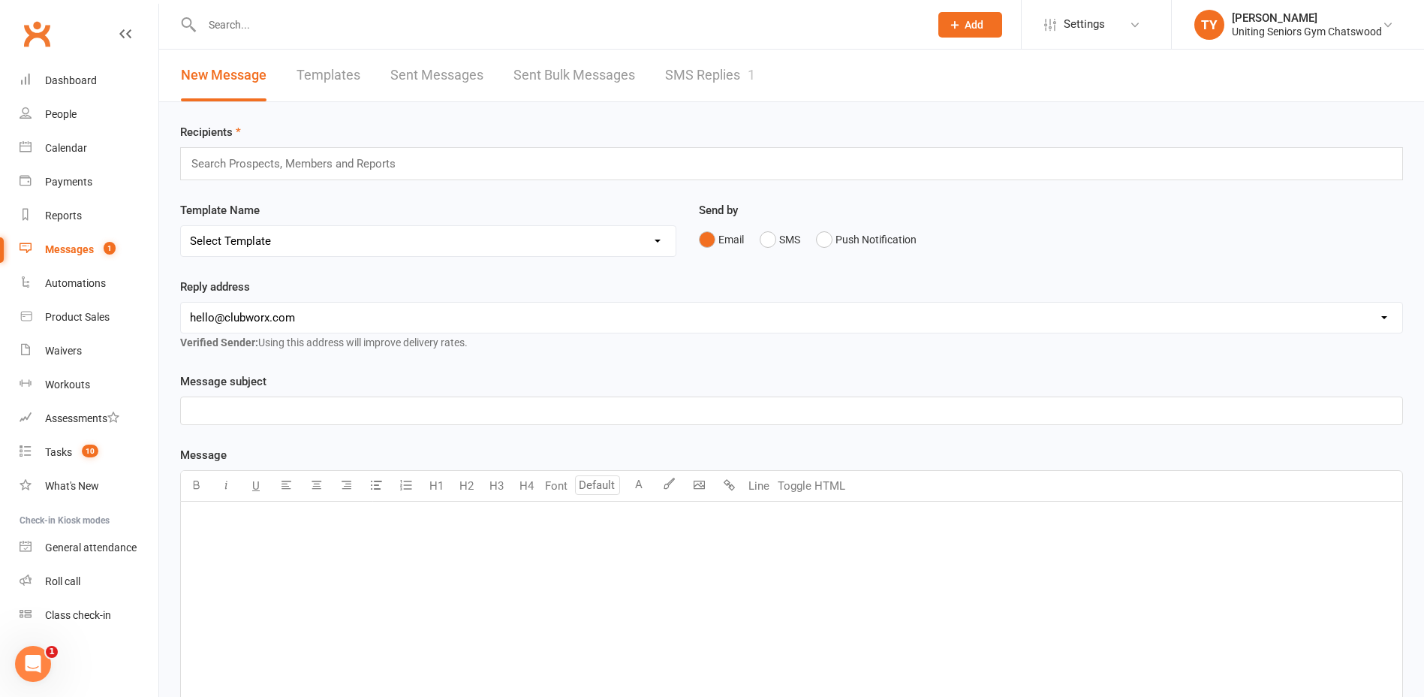
click at [727, 80] on link "SMS Replies 1" at bounding box center [710, 76] width 90 height 52
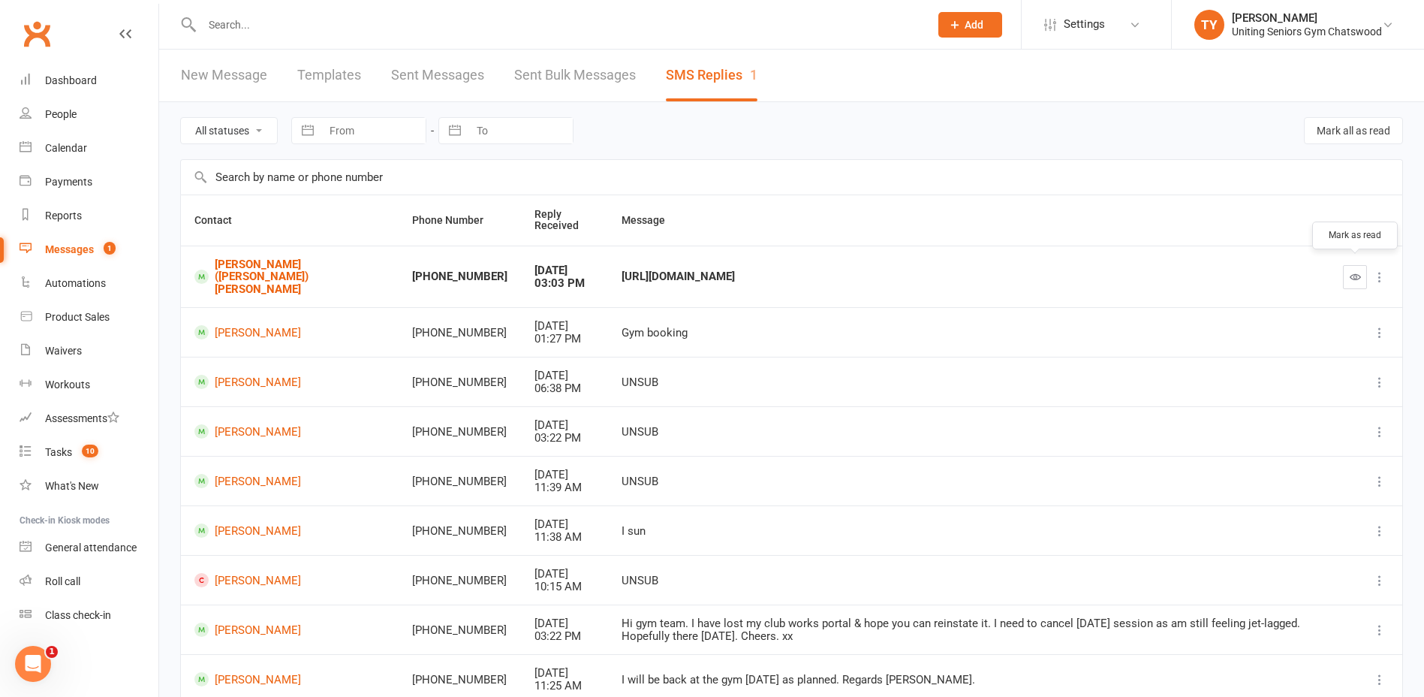
click at [1355, 272] on icon "button" at bounding box center [1355, 276] width 11 height 11
click at [450, 13] on div at bounding box center [549, 24] width 739 height 49
click at [451, 27] on input "text" at bounding box center [557, 24] width 721 height 21
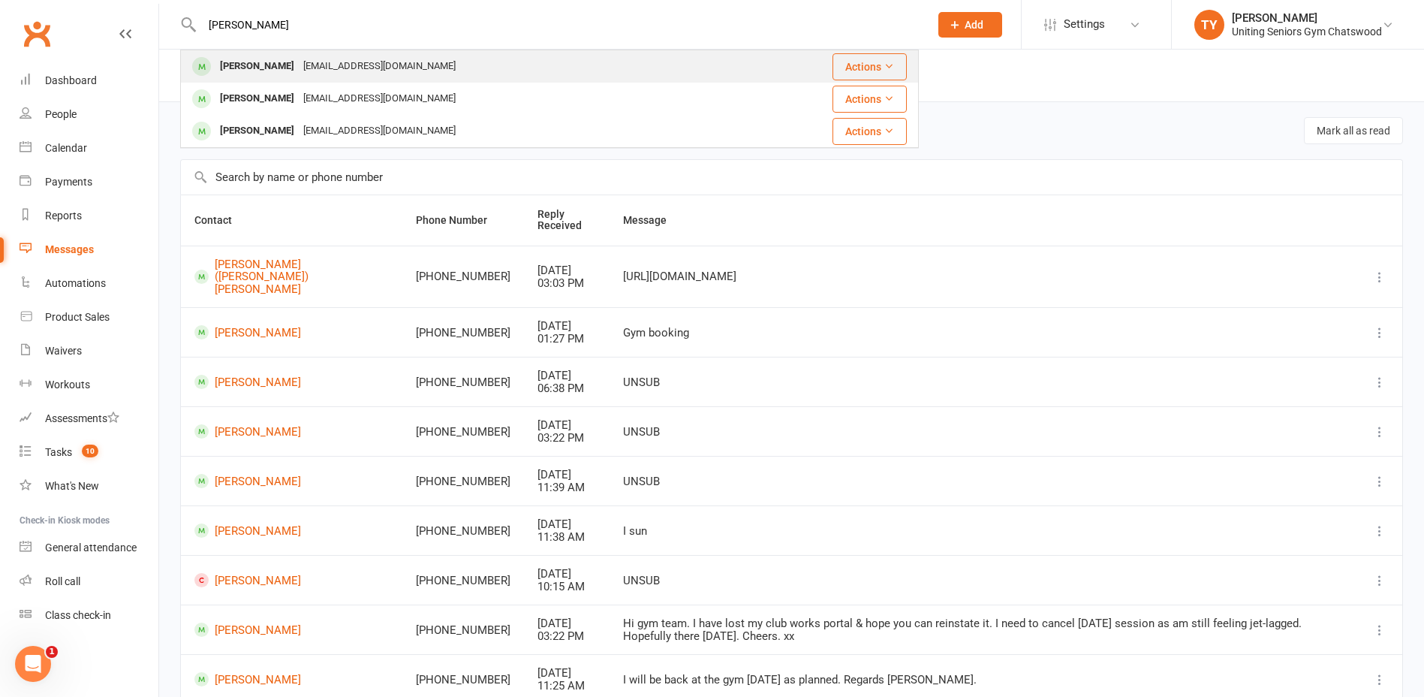
type input "wilfreda"
click at [349, 56] on div "weny.uymatiao@gmail.com" at bounding box center [379, 67] width 161 height 22
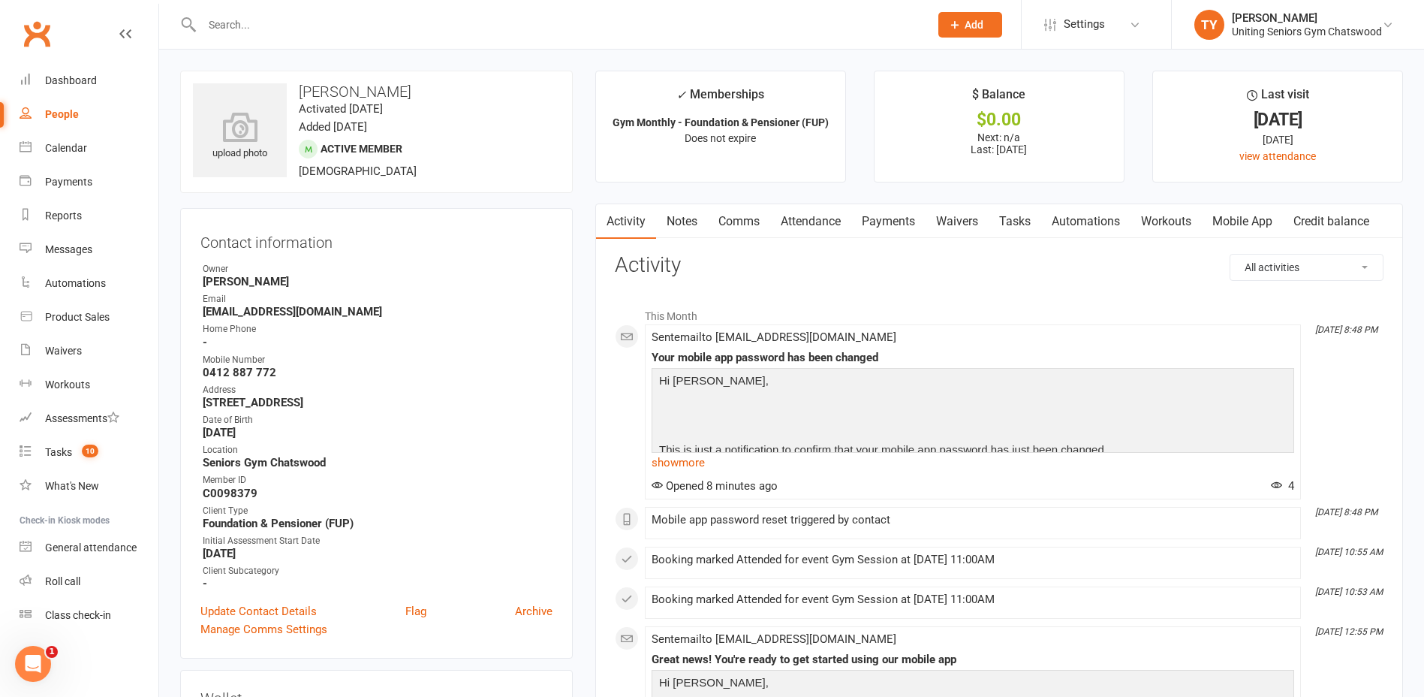
click at [1250, 215] on link "Mobile App" at bounding box center [1242, 221] width 81 height 35
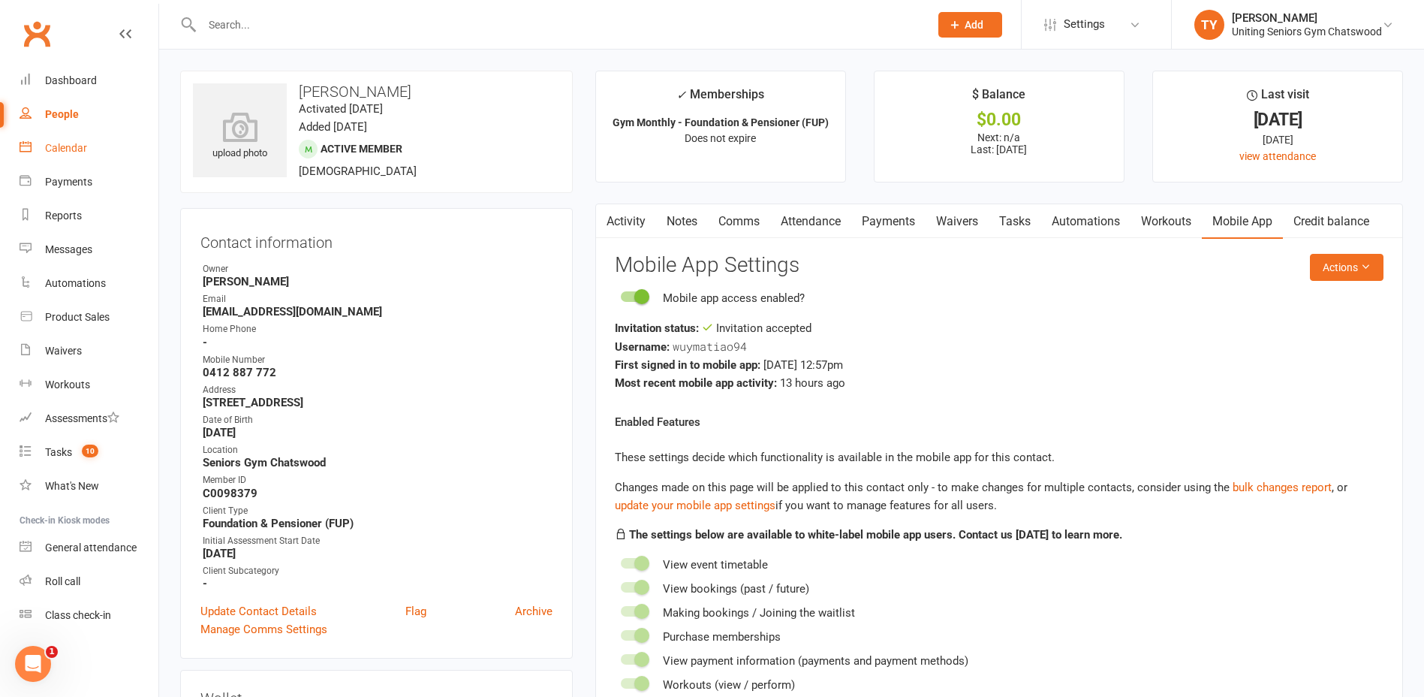
click at [62, 152] on div "Calendar" at bounding box center [66, 148] width 42 height 12
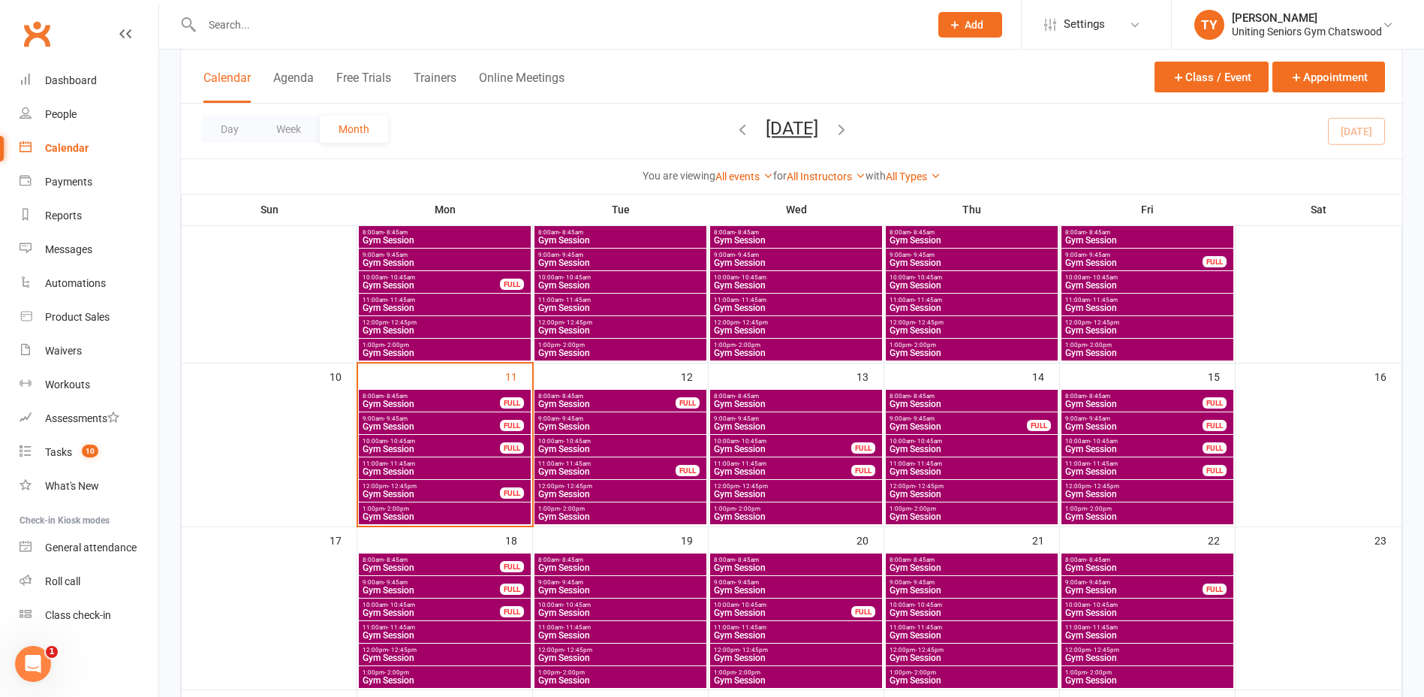
scroll to position [375, 0]
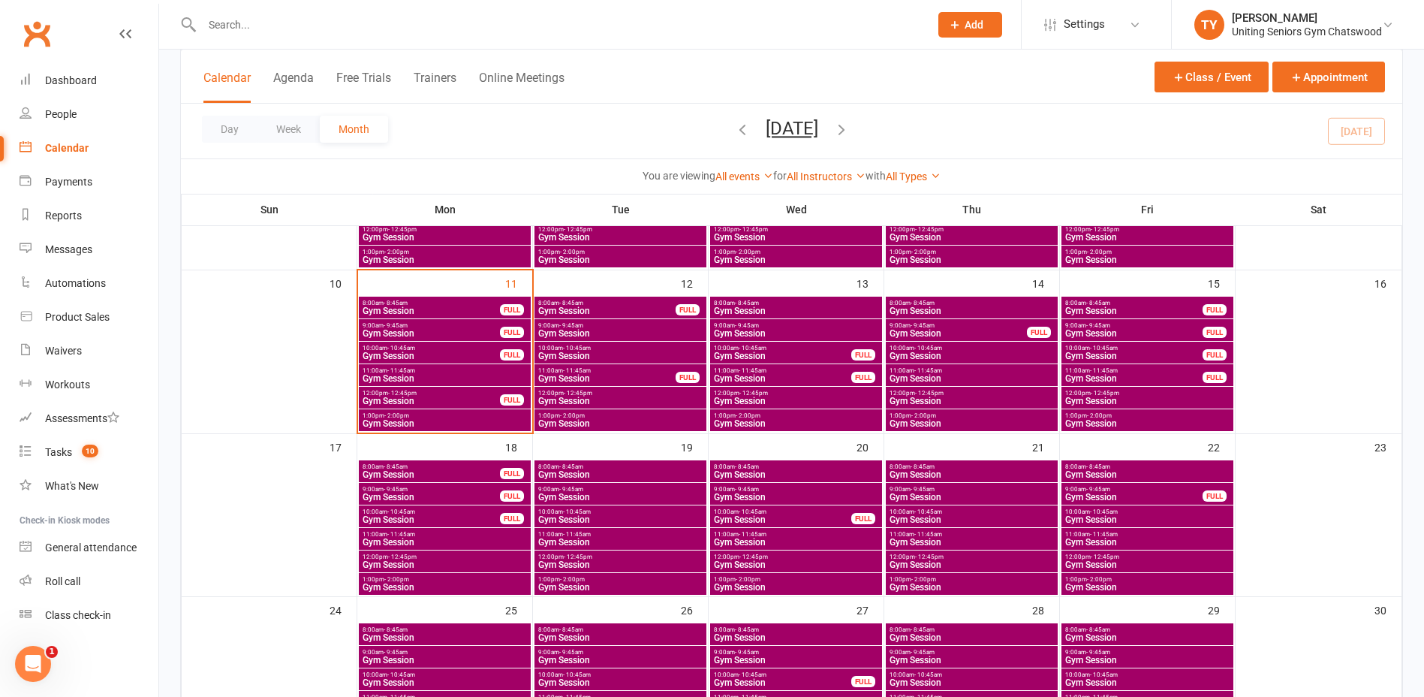
click at [474, 371] on span "11:00am - 11:45am" at bounding box center [445, 370] width 166 height 7
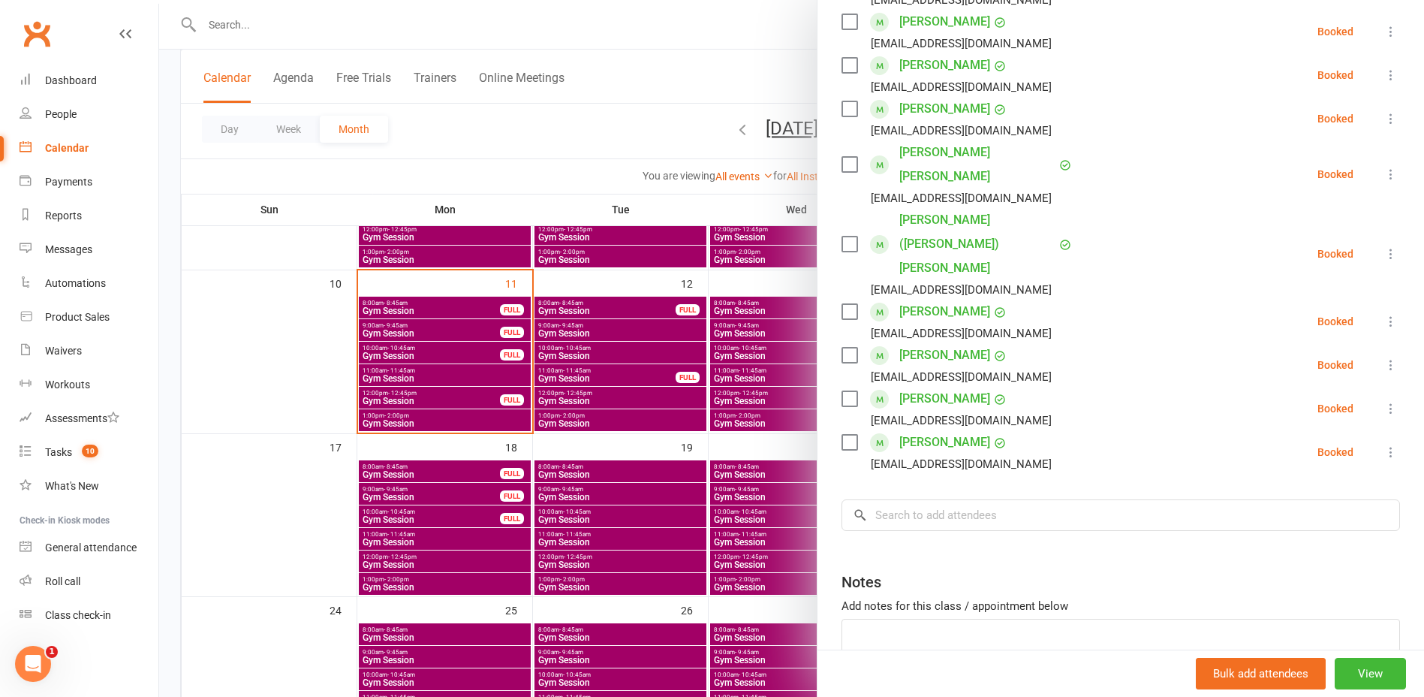
scroll to position [378, 0]
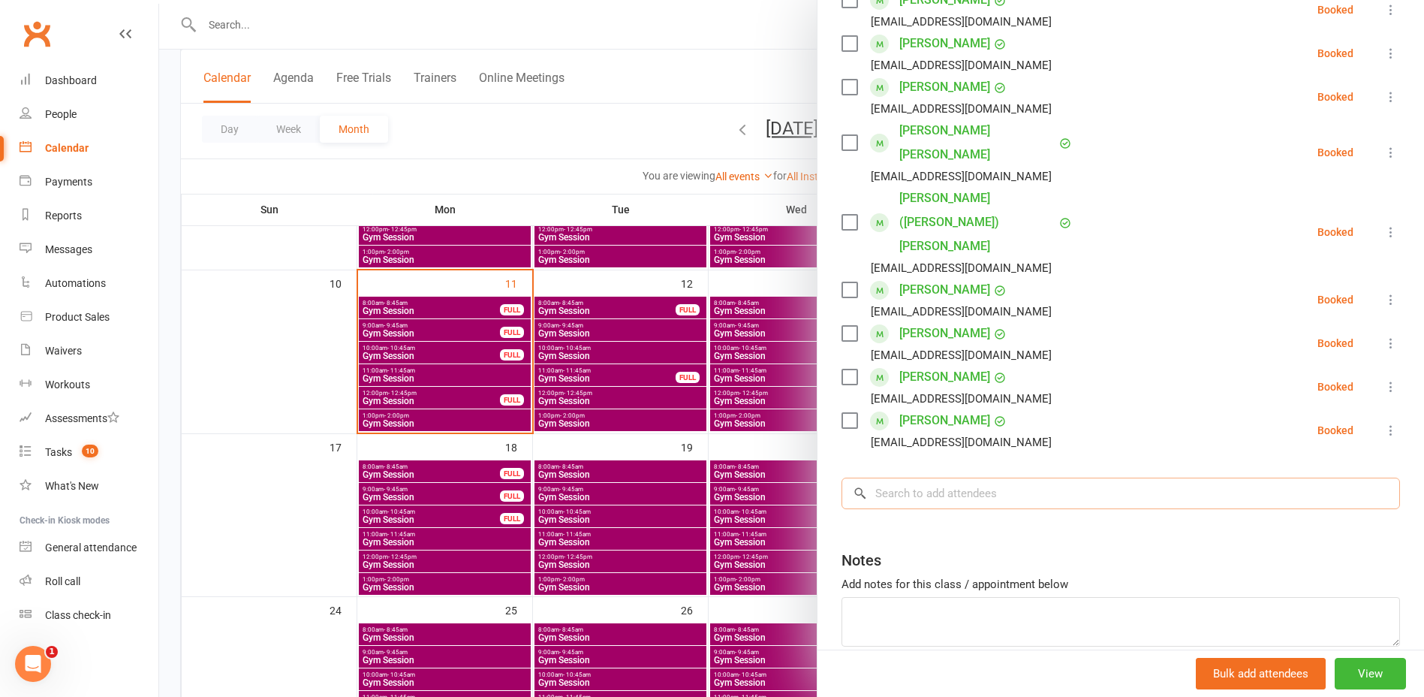
click at [968, 477] on input "search" at bounding box center [1121, 493] width 559 height 32
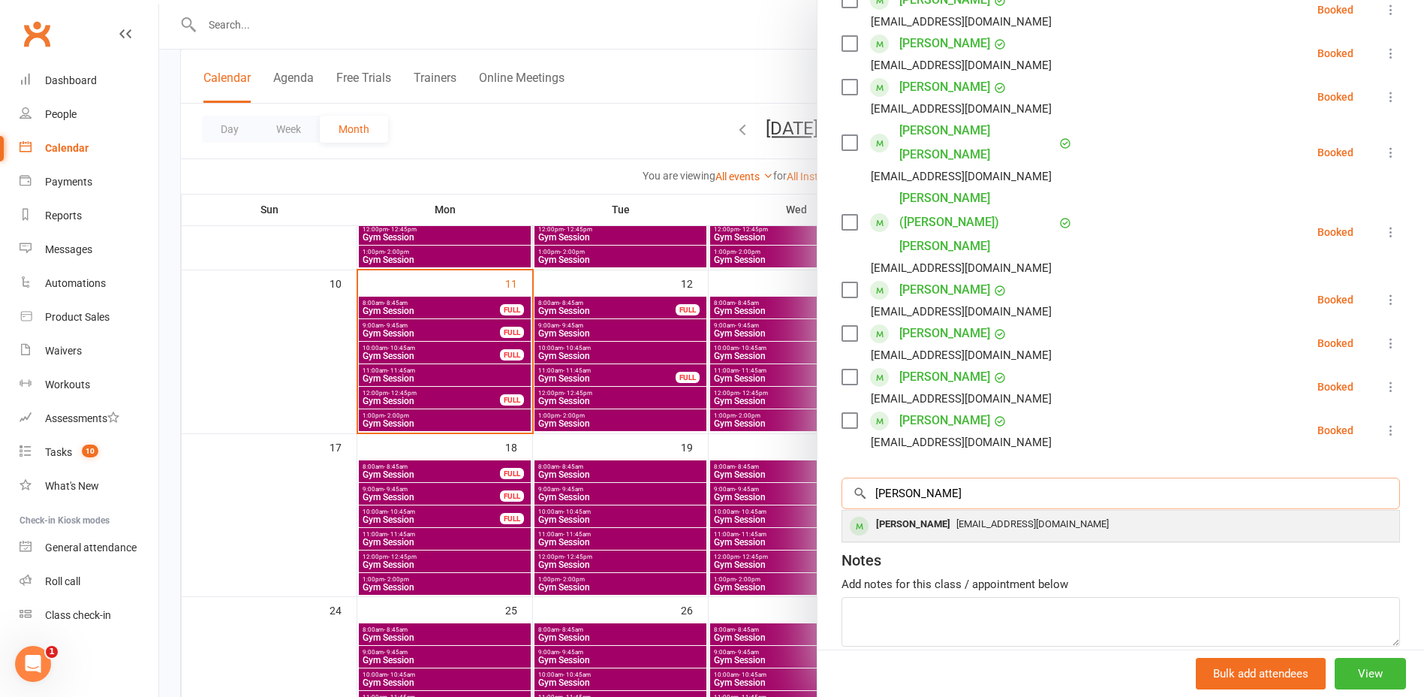
type input "wilfreda"
click at [980, 518] on span "weny.uymatiao@gmail.com" at bounding box center [1032, 523] width 152 height 11
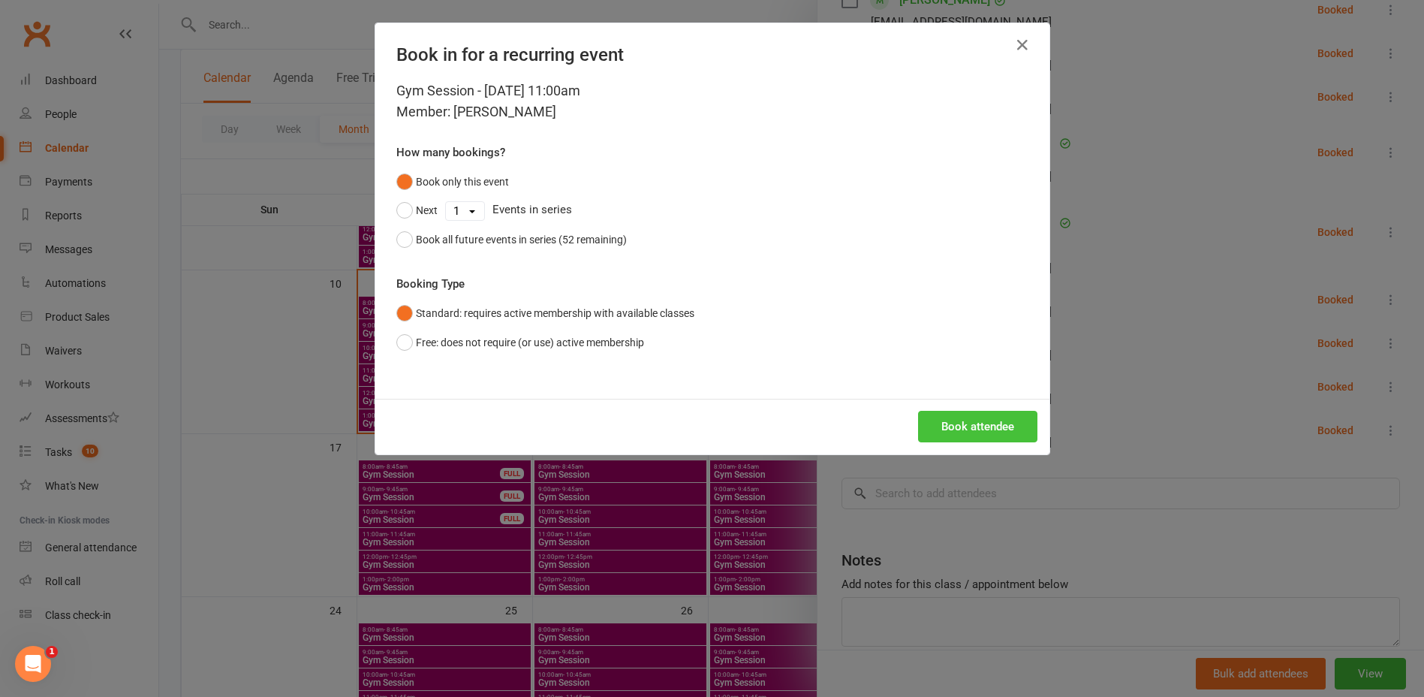
click at [1012, 433] on button "Book attendee" at bounding box center [977, 427] width 119 height 32
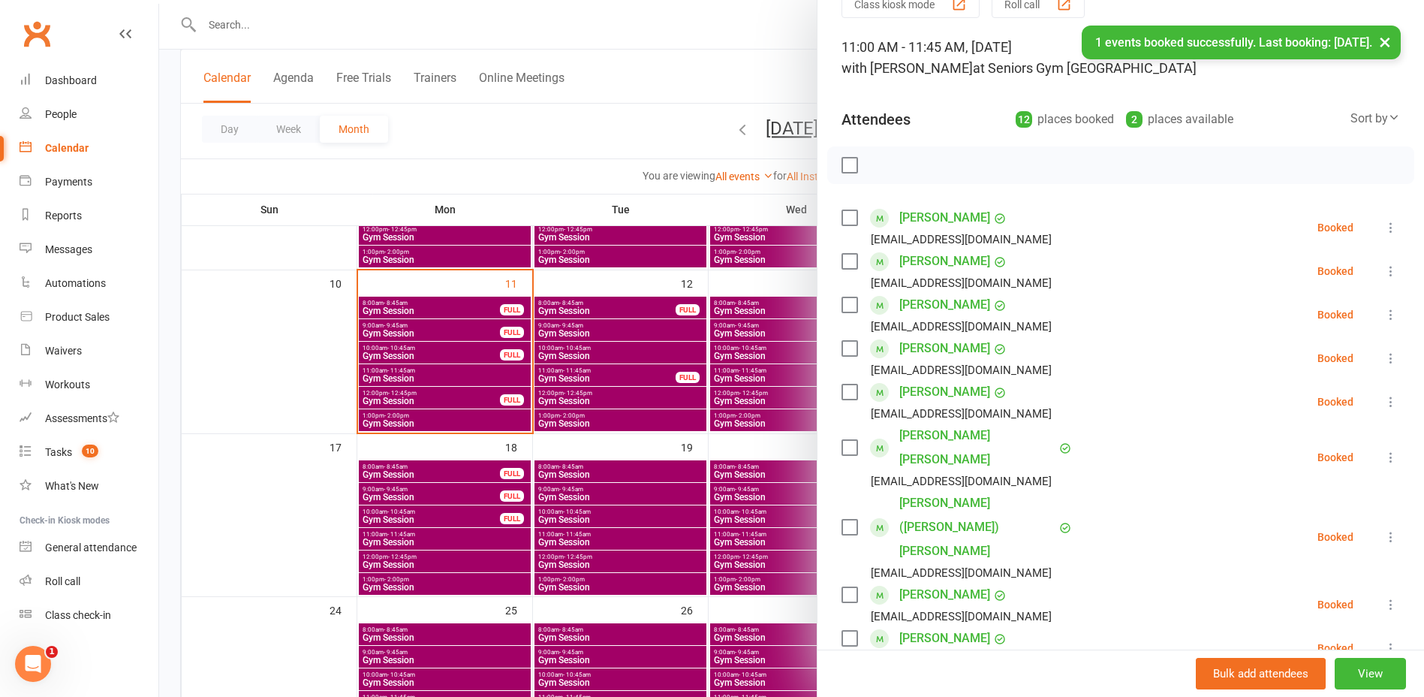
scroll to position [0, 0]
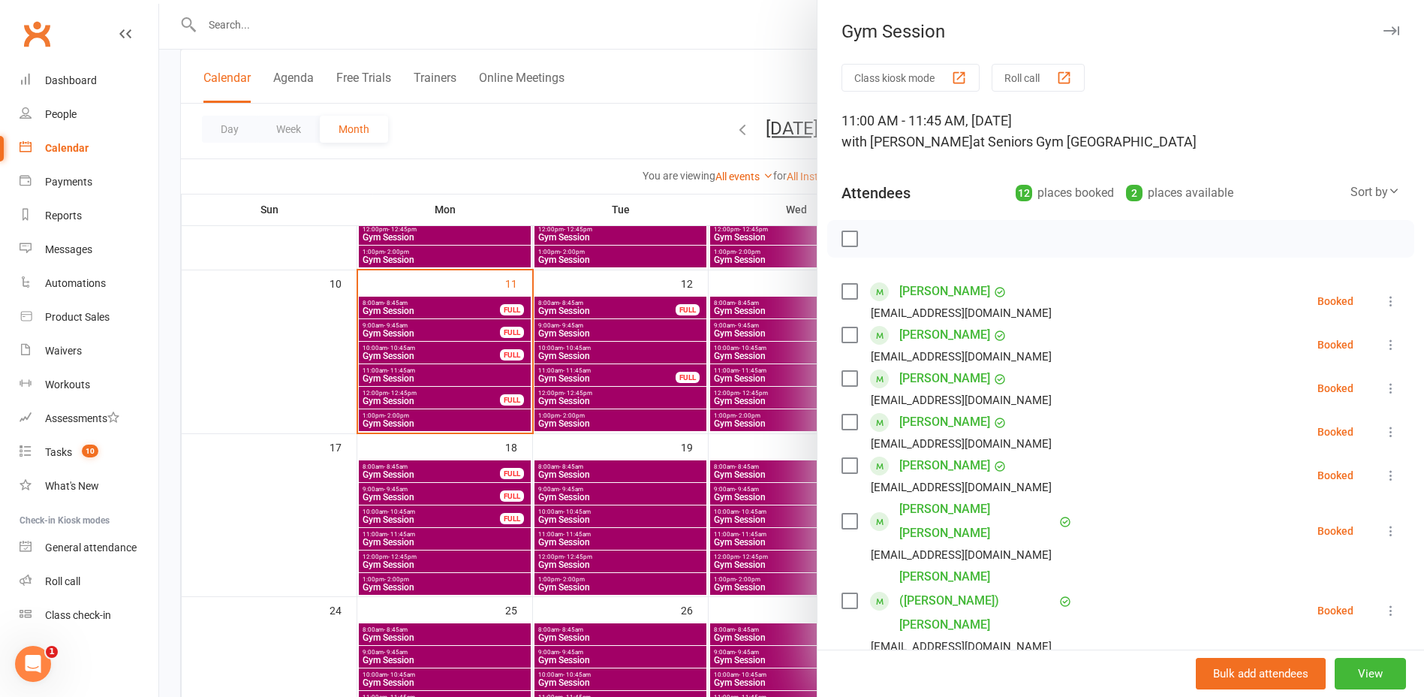
click at [450, 421] on div at bounding box center [791, 348] width 1265 height 697
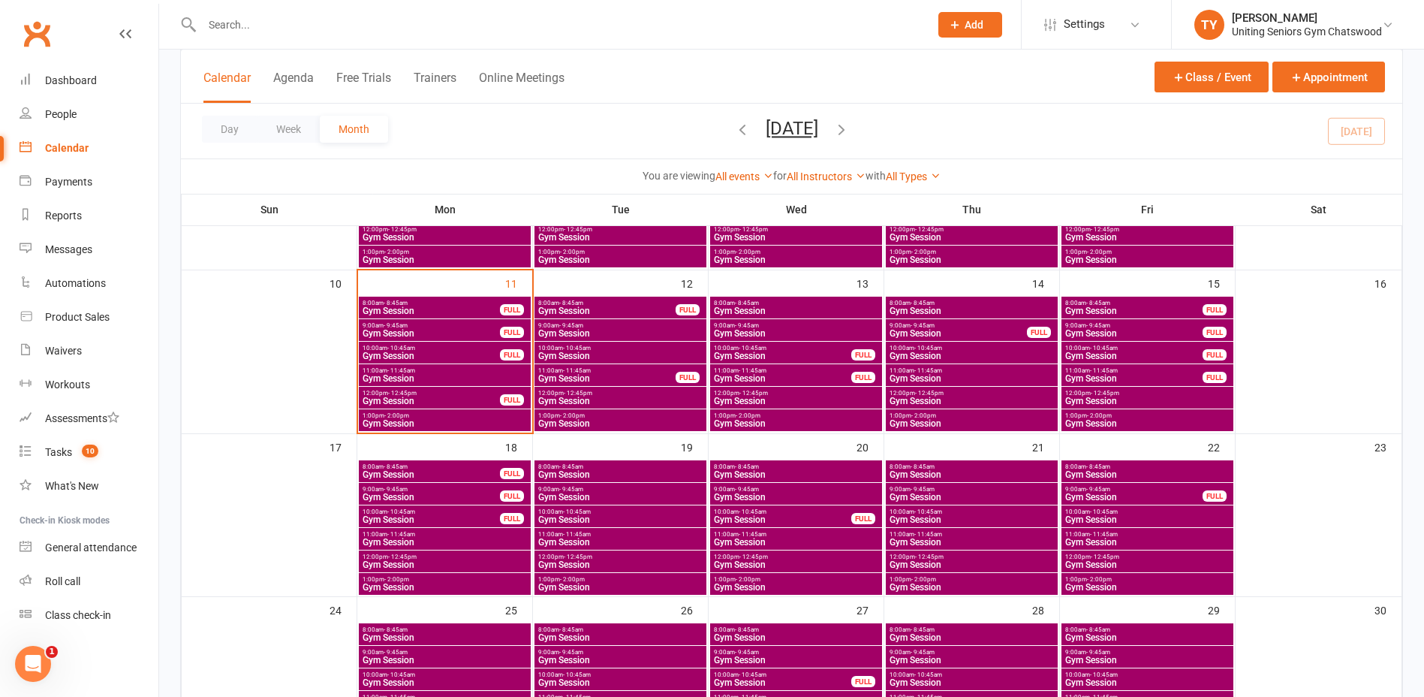
click at [462, 356] on span "Gym Session" at bounding box center [431, 355] width 139 height 9
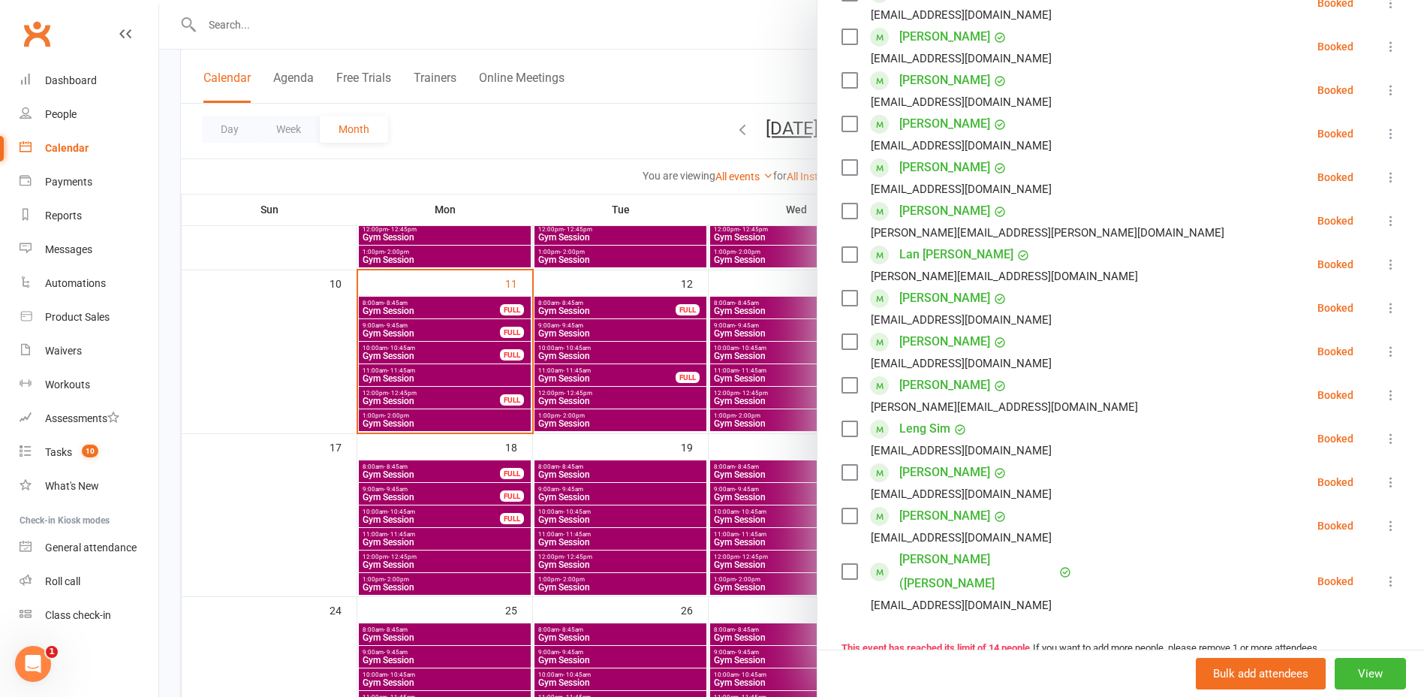
scroll to position [300, 0]
click at [1384, 571] on icon at bounding box center [1391, 578] width 15 height 15
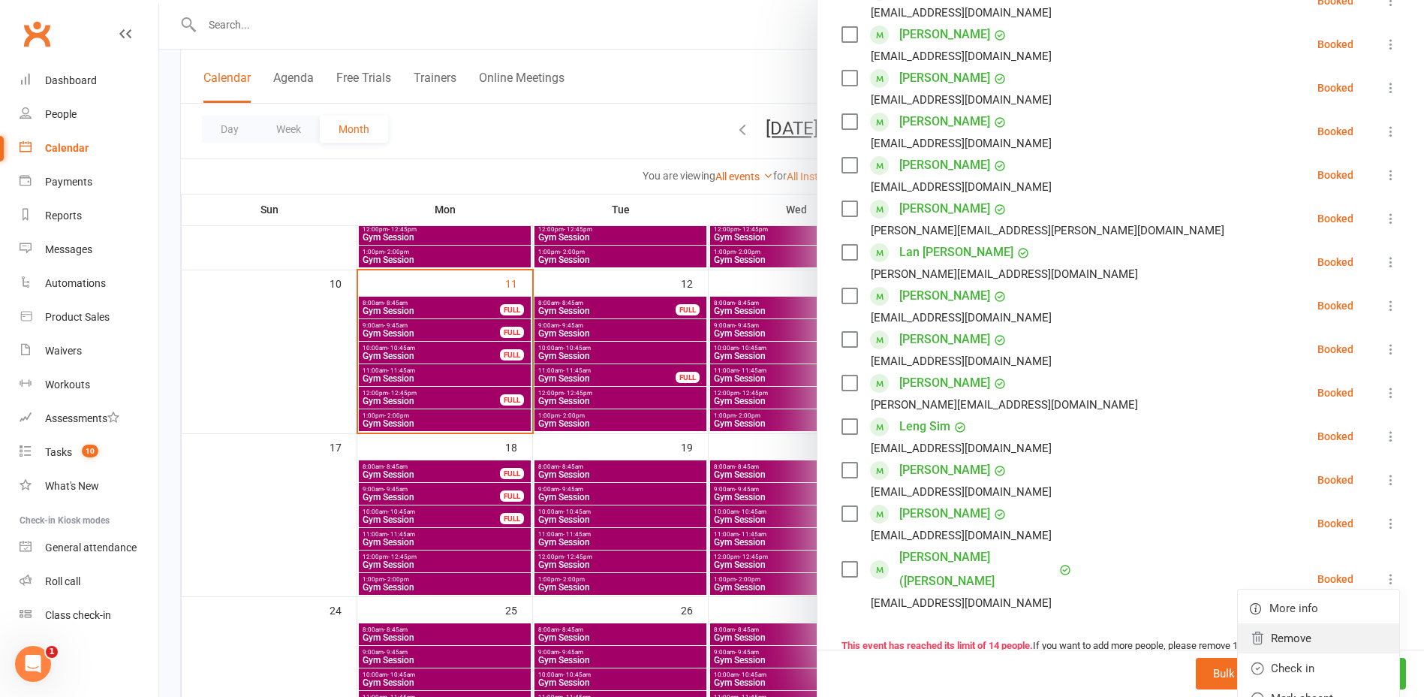
click at [1269, 638] on link "Remove" at bounding box center [1318, 638] width 161 height 30
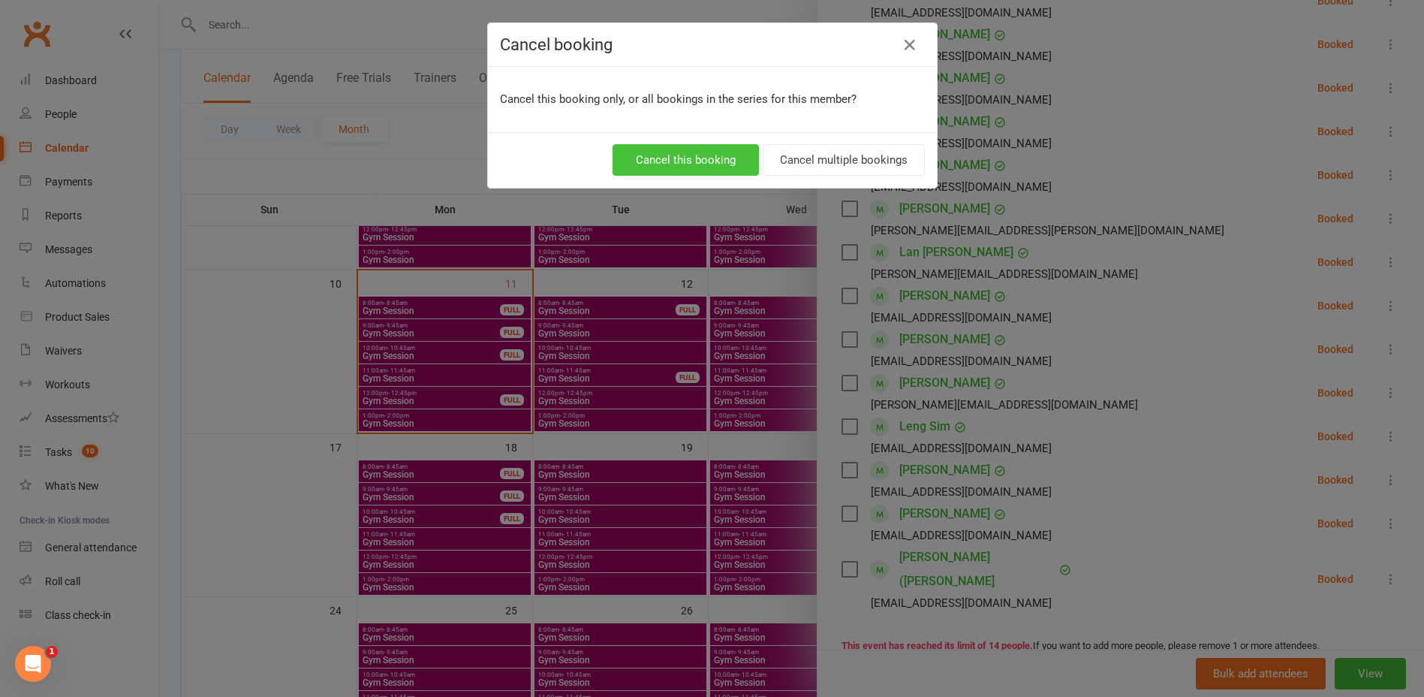
click at [666, 161] on button "Cancel this booking" at bounding box center [686, 160] width 146 height 32
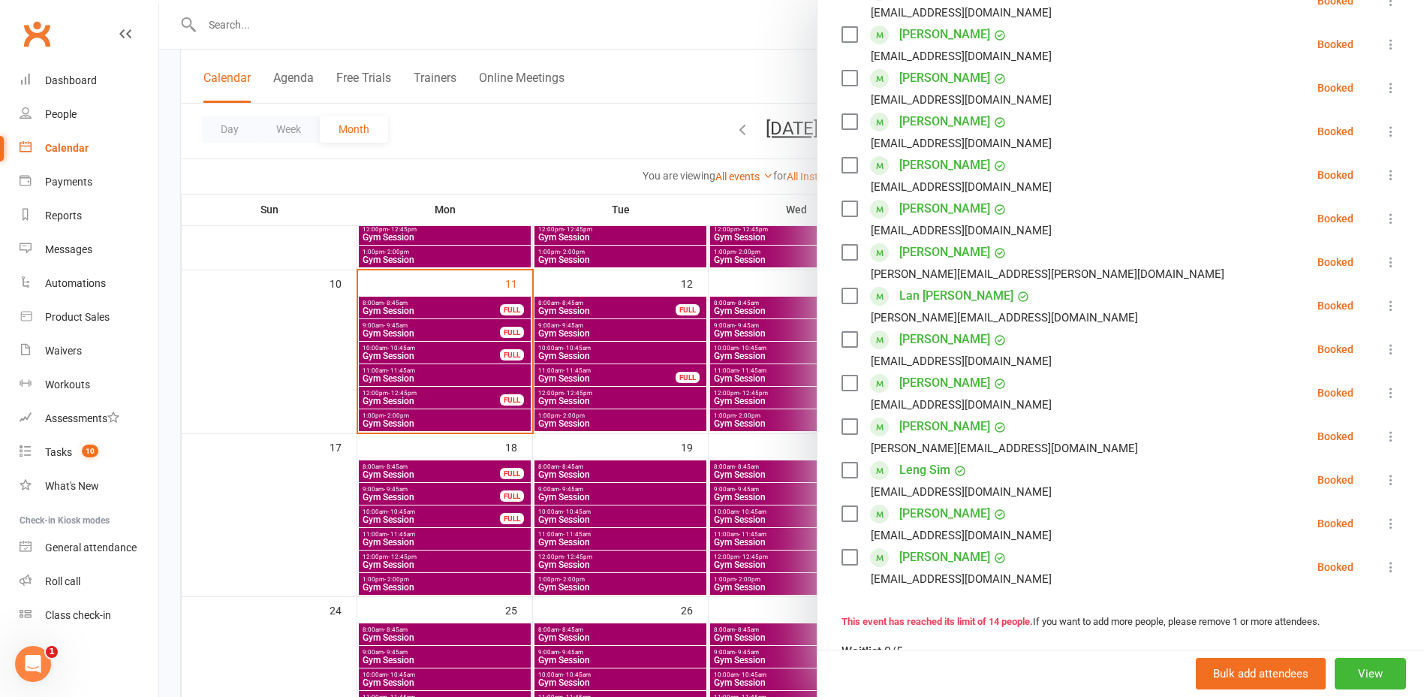
click at [538, 373] on div at bounding box center [791, 348] width 1265 height 697
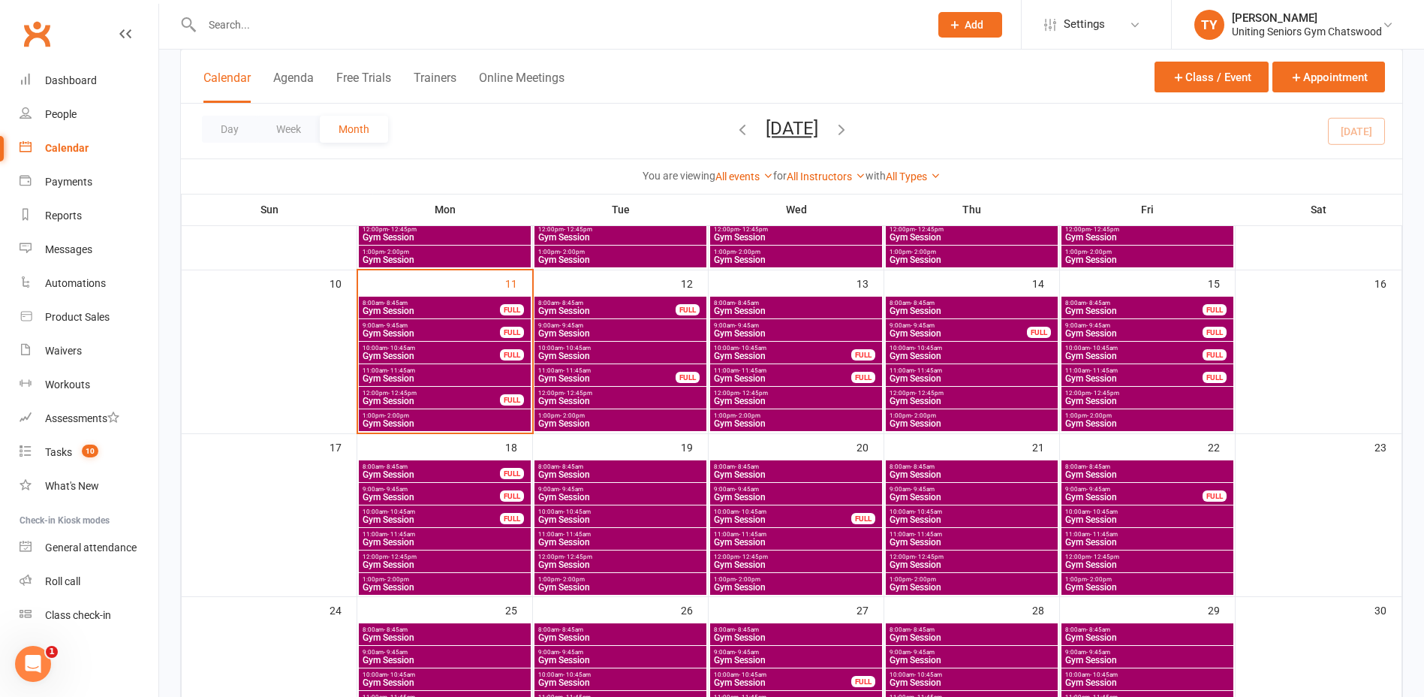
click at [440, 353] on span "Gym Session" at bounding box center [431, 355] width 139 height 9
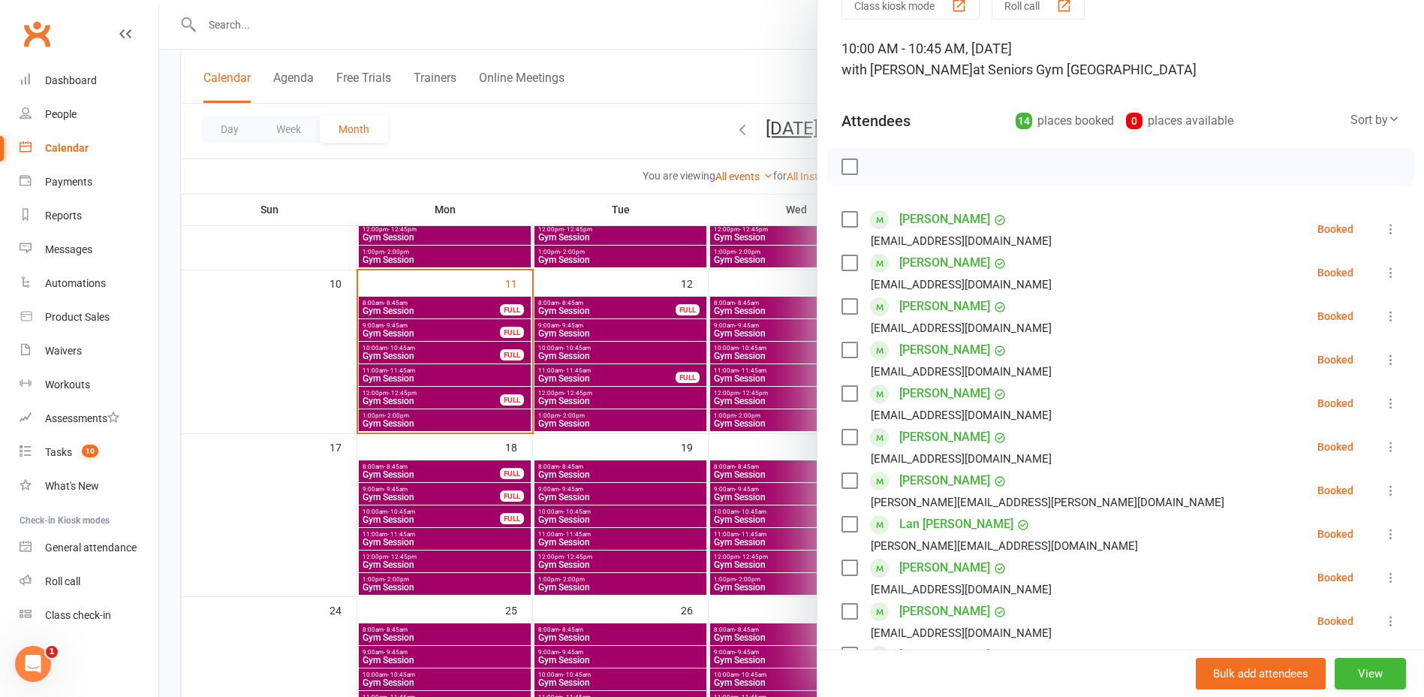
scroll to position [0, 0]
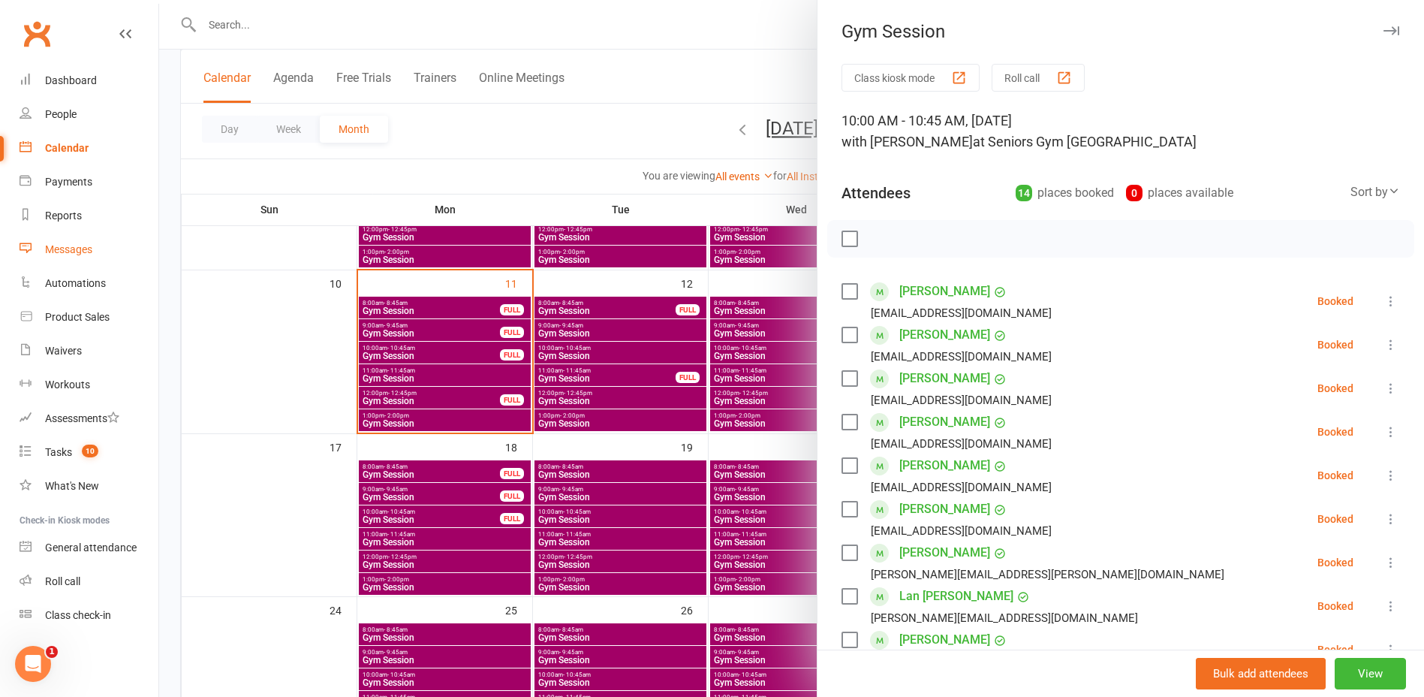
click at [92, 245] on div "Messages" at bounding box center [68, 249] width 47 height 12
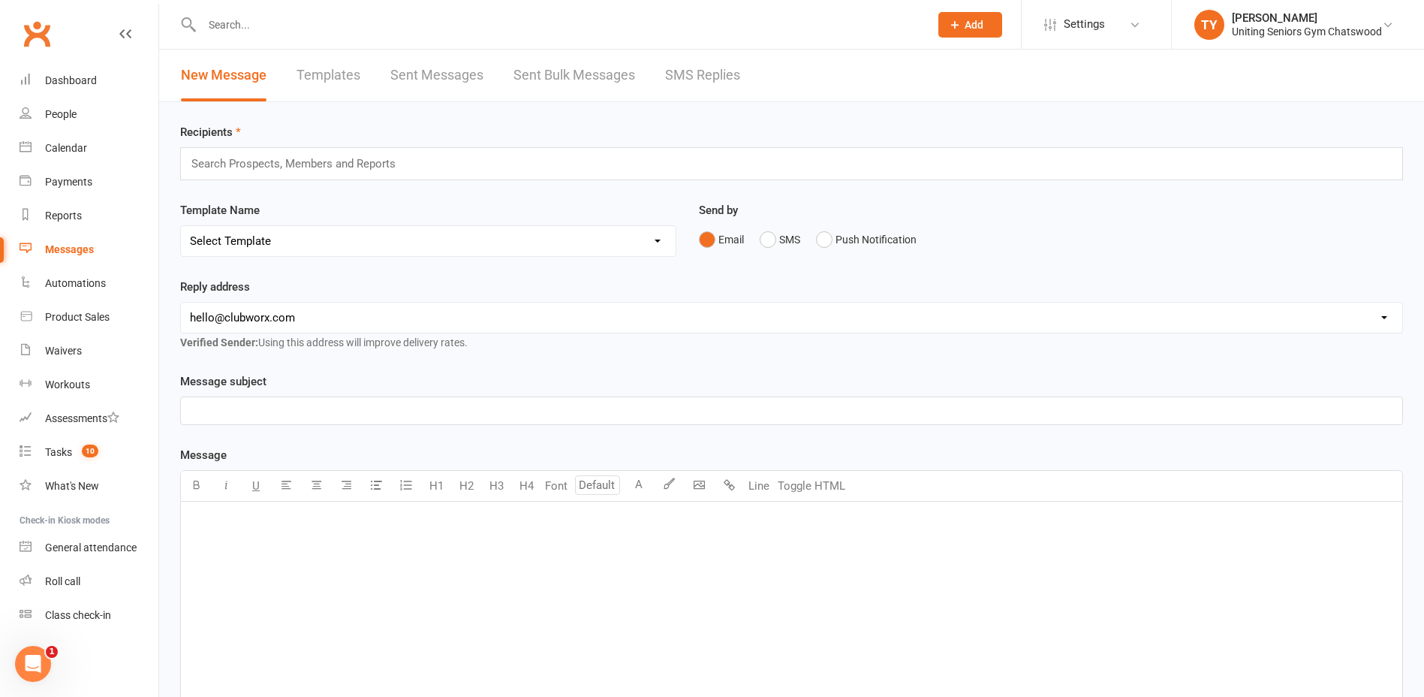
click at [724, 74] on link "SMS Replies" at bounding box center [702, 76] width 75 height 52
